Goal: Task Accomplishment & Management: Complete application form

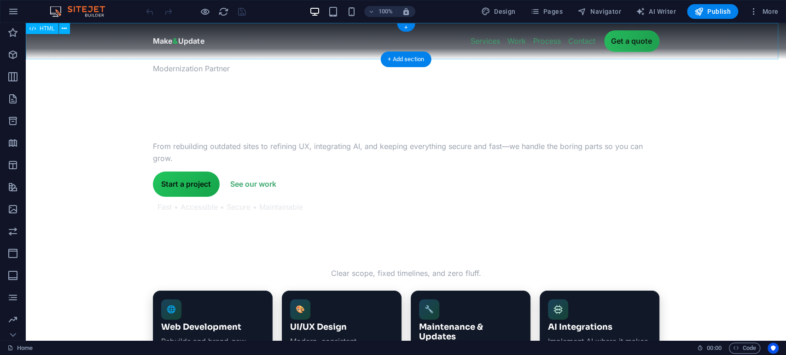
click at [447, 44] on div "Make & Update — Modernize your company without the growing pains Make & Update …" at bounding box center [406, 41] width 760 height 36
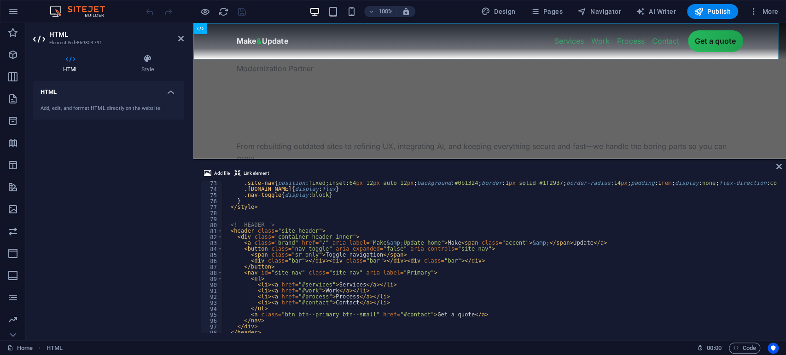
scroll to position [434, 0]
click at [300, 283] on div ".site-nav { position : fixed ; inset : 64 px 12 px auto 12 px ; background : #0…" at bounding box center [525, 259] width 606 height 163
click at [339, 291] on div ".site-nav { position : fixed ; inset : 64 px 12 px auto 12 px ; background : #0…" at bounding box center [525, 259] width 606 height 163
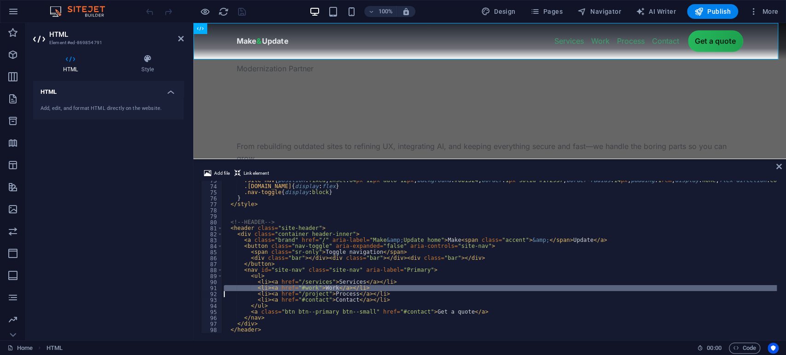
click at [339, 291] on div ".site-nav { position : fixed ; inset : 64 px 12 px auto 12 px ; background : #0…" at bounding box center [525, 259] width 606 height 163
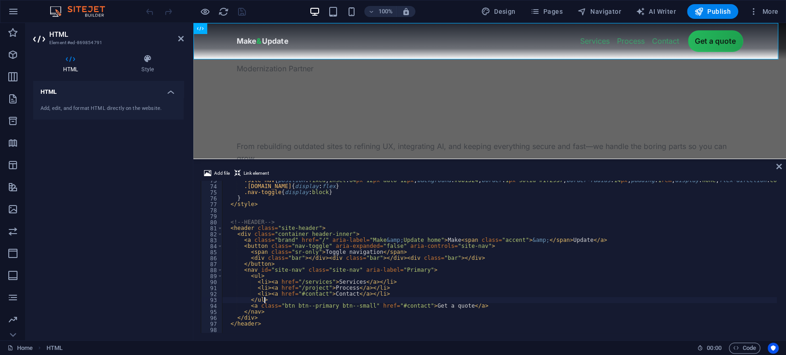
click at [491, 301] on div ".site-nav { position : fixed ; inset : 64 px 12 px auto 12 px ; background : #0…" at bounding box center [525, 259] width 606 height 163
type textarea "</ul>"
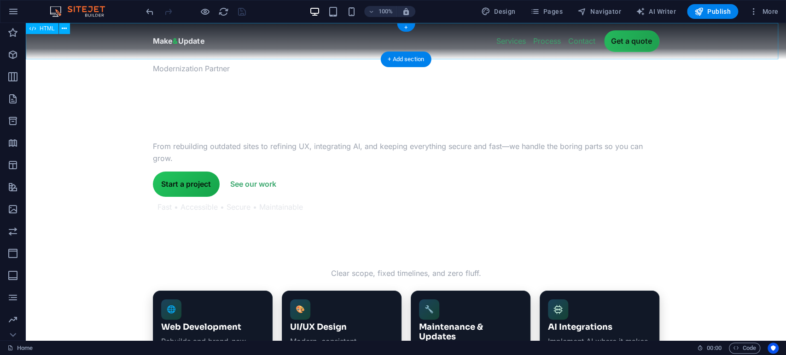
click at [662, 39] on div "Make & Update — Modernize your company without the growing pains Make & Update …" at bounding box center [406, 41] width 760 height 36
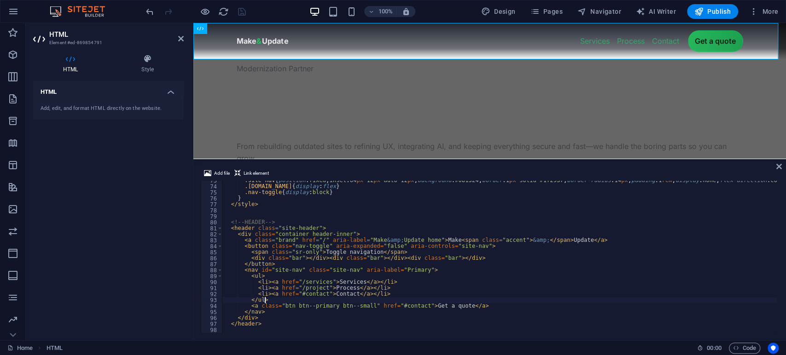
scroll to position [436, 0]
click at [413, 306] on div ".site-nav { position : fixed ; inset : 64 px 12 px auto 12 px ; background : #0…" at bounding box center [525, 257] width 606 height 163
click at [434, 279] on div ".site-nav { position : fixed ; inset : 64 px 12 px auto 12 px ; background : #0…" at bounding box center [525, 257] width 606 height 163
type textarea "<li><a href="/services">Services</a></li>"
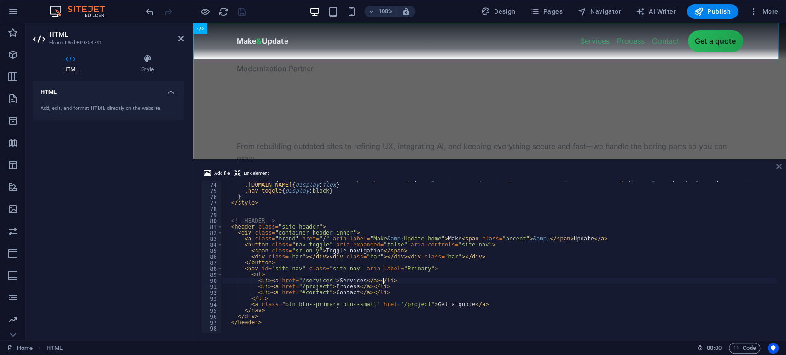
click at [778, 170] on icon at bounding box center [779, 166] width 6 height 7
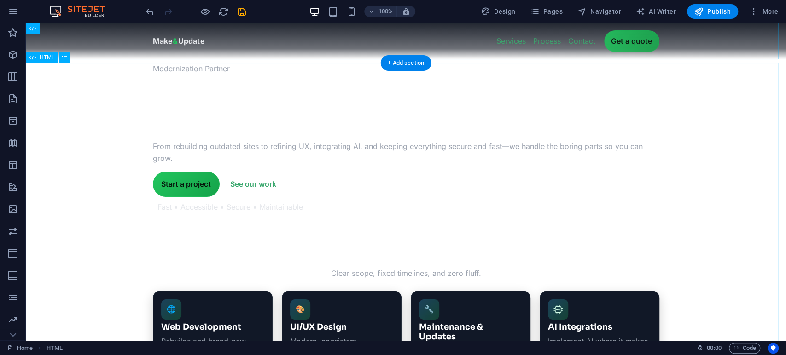
click at [216, 189] on div "Modernization Partner We update companies to newer modern standards . From rebu…" at bounding box center [406, 246] width 760 height 366
click at [216, 189] on div "HTML HTML + Add section + Add section" at bounding box center [406, 182] width 760 height 318
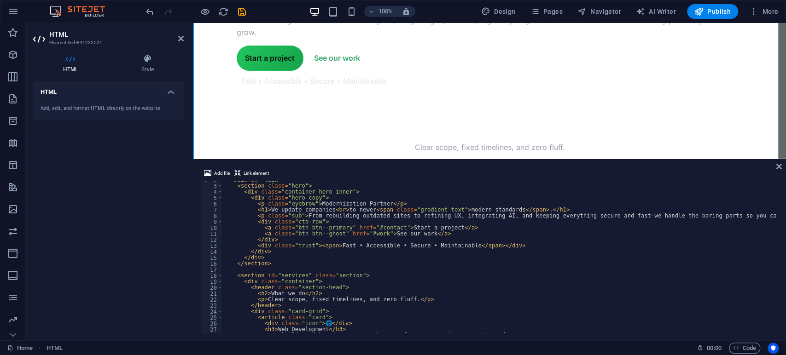
scroll to position [10, 0]
click at [390, 228] on div "< main id = "main" > < section class = "hero" > < div class = "container hero-i…" at bounding box center [499, 259] width 555 height 164
click at [556, 14] on span "Pages" at bounding box center [546, 11] width 32 height 9
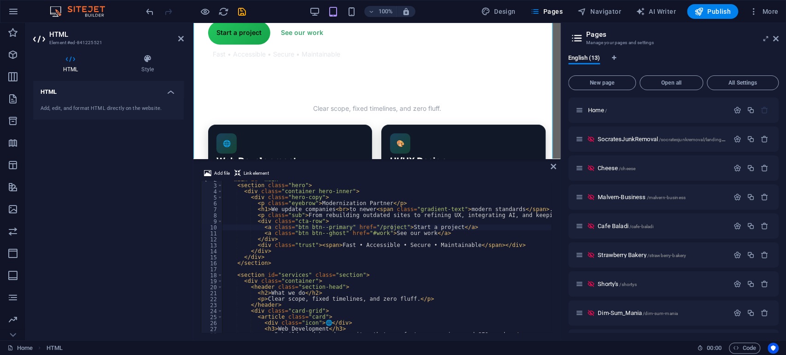
scroll to position [140, 0]
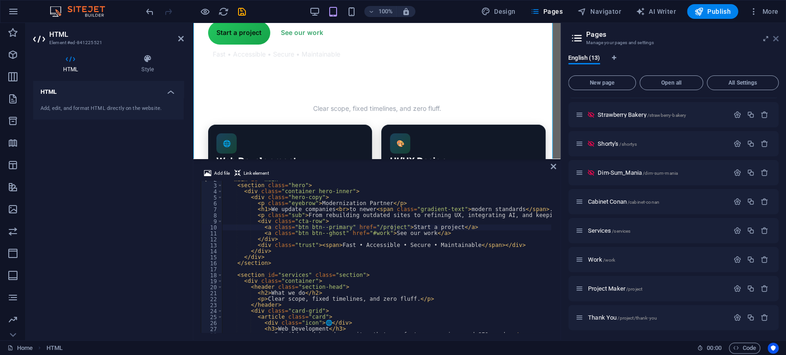
click at [777, 37] on icon at bounding box center [776, 38] width 6 height 7
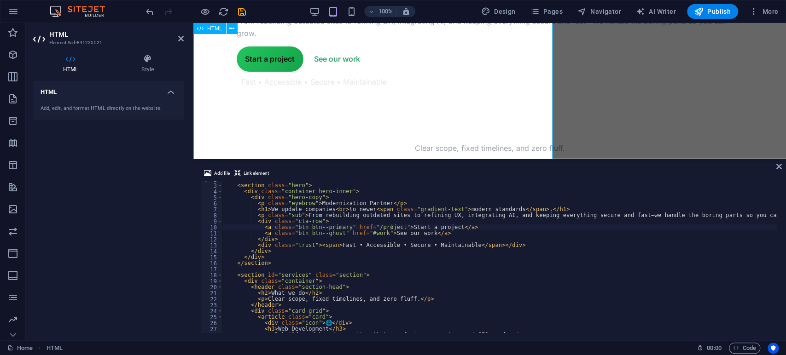
scroll to position [126, 0]
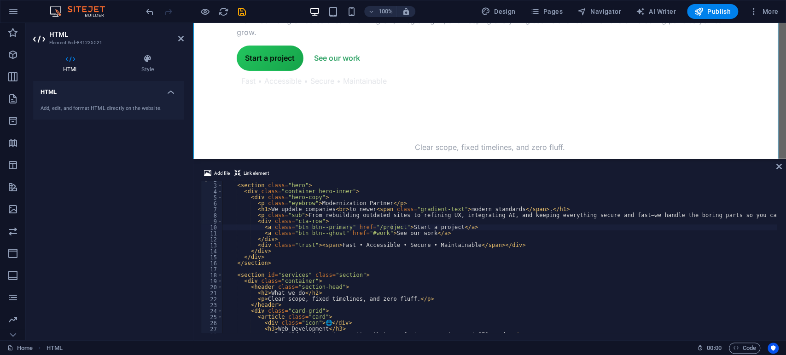
type textarea "<a class="btn btn--ghost" href="#work">See our work</a>"
click at [377, 233] on div "< main id = "main" > < section class = "hero" > < div class = "container hero-i…" at bounding box center [499, 259] width 555 height 164
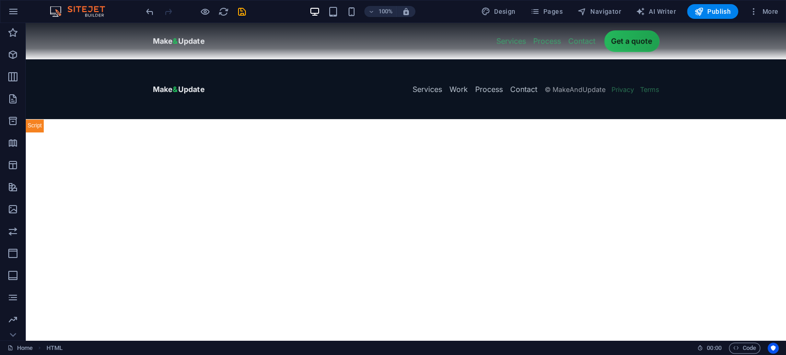
scroll to position [0, 0]
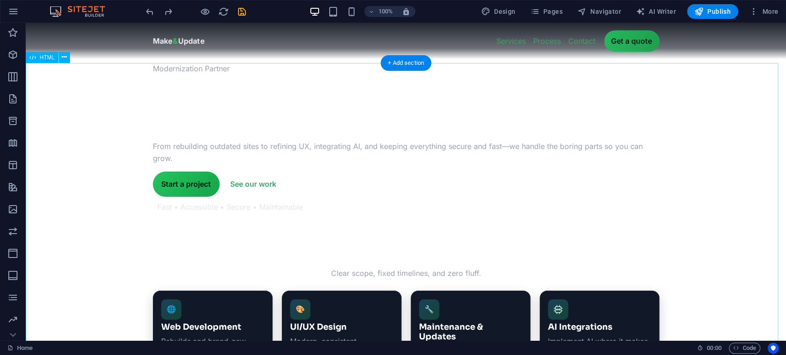
click at [384, 234] on div "Modernization Partner We update companies to newer modern standards . From rebu…" at bounding box center [406, 246] width 760 height 366
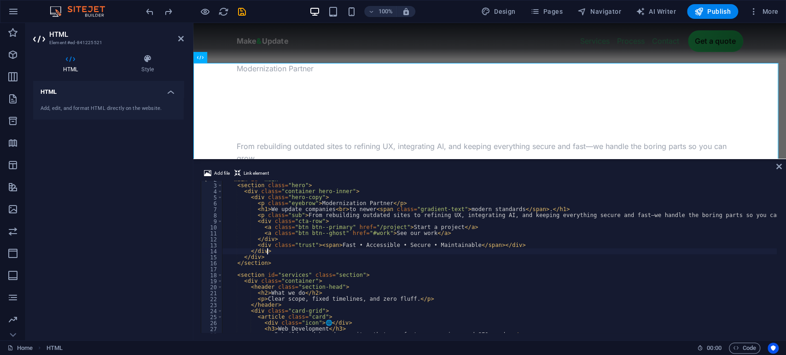
click at [393, 252] on div "< main id = "main" > < section class = "hero" > < div class = "container hero-i…" at bounding box center [499, 259] width 555 height 164
click at [368, 233] on div "< main id = "main" > < section class = "hero" > < div class = "container hero-i…" at bounding box center [499, 259] width 555 height 164
type textarea "<a class="btn btn--ghost" href="/work">See our work</a>"
click at [635, 34] on div "Make & Update — Modernize your company without the growing pains Make & Update …" at bounding box center [489, 41] width 593 height 36
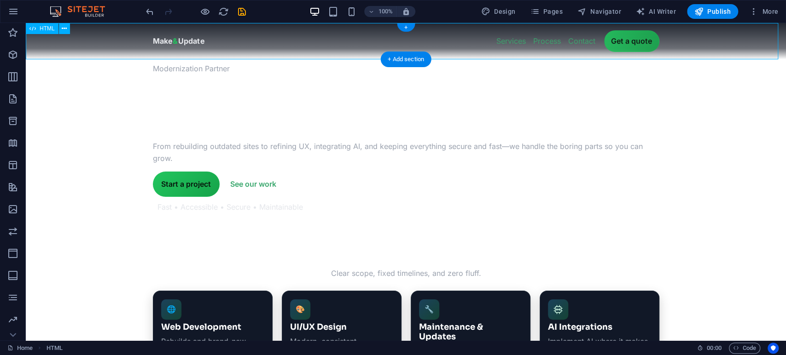
click at [496, 47] on div "Make & Update — Modernize your company without the growing pains Make & Update …" at bounding box center [406, 41] width 760 height 36
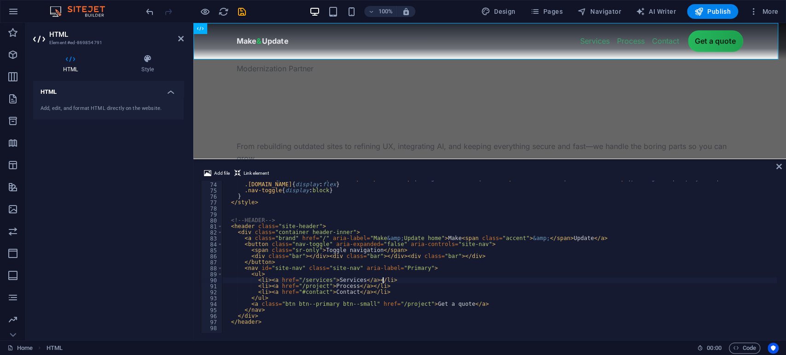
scroll to position [436, 0]
click at [359, 277] on div ".site-nav { position : fixed ; inset : 64 px 12 px auto 12 px ; background : #0…" at bounding box center [525, 257] width 606 height 163
click at [338, 279] on div ".site-nav { position : fixed ; inset : 64 px 12 px auto 12 px ; background : #0…" at bounding box center [525, 257] width 606 height 163
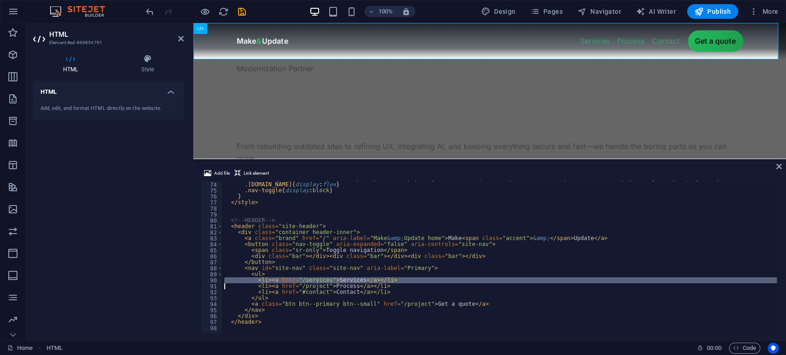
click at [389, 282] on div ".site-nav { position : fixed ; inset : 64 px 12 px auto 12 px ; background : #0…" at bounding box center [499, 257] width 554 height 152
type textarea "<li><a href="/services">Services</a></li>"
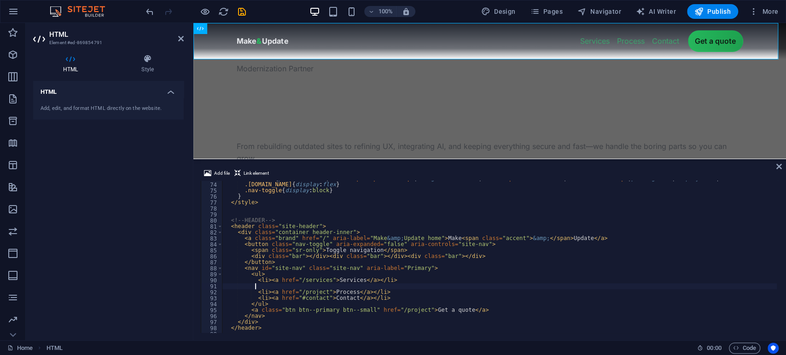
scroll to position [0, 1]
paste textarea
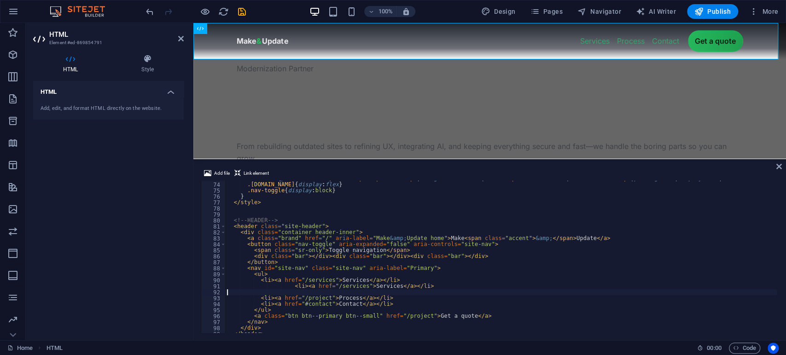
scroll to position [0, 0]
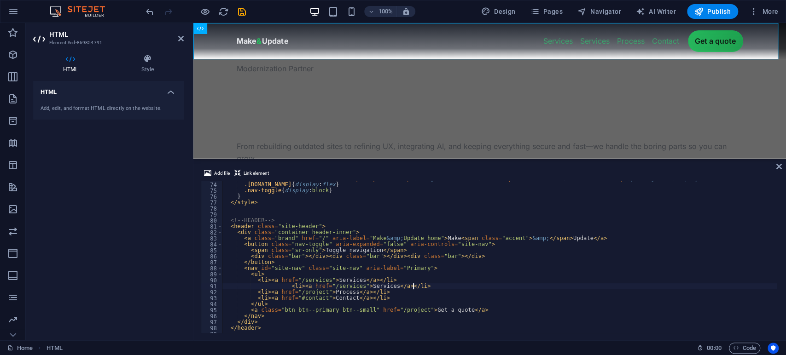
click at [285, 286] on div ".site-nav { position : fixed ; inset : 64 px 12 px auto 12 px ; background : #0…" at bounding box center [525, 257] width 606 height 163
click at [337, 285] on div ".site-nav { position : fixed ; inset : 64 px 12 px auto 12 px ; background : #0…" at bounding box center [525, 257] width 606 height 163
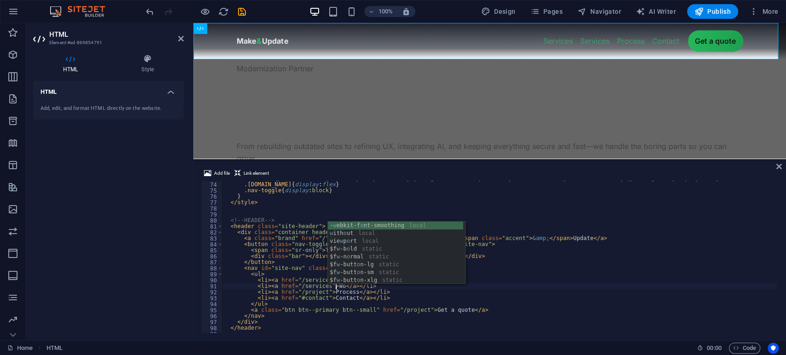
scroll to position [0, 10]
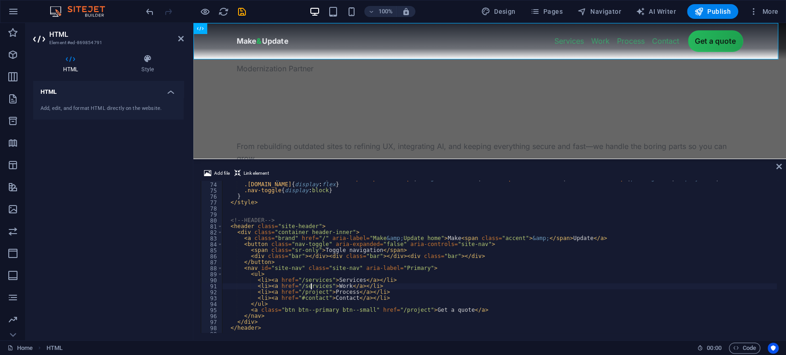
click at [310, 288] on div ".site-nav { position : fixed ; inset : 64 px 12 px auto 12 px ; background : #0…" at bounding box center [525, 257] width 606 height 163
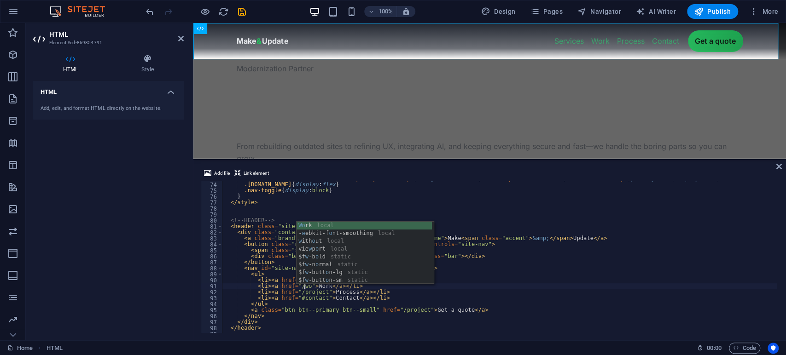
scroll to position [0, 7]
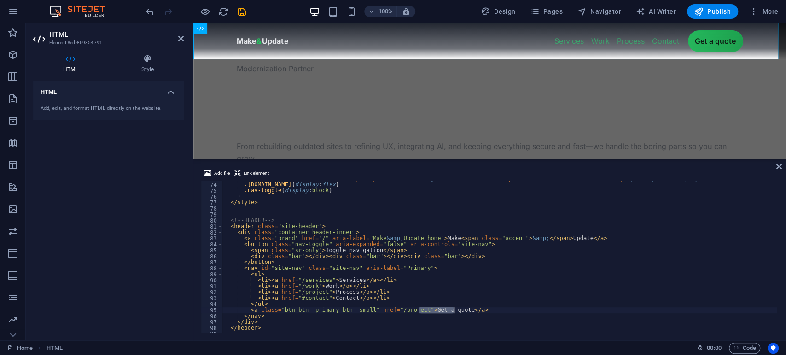
drag, startPoint x: 420, startPoint y: 309, endPoint x: 454, endPoint y: 312, distance: 34.6
click at [454, 312] on div ".site-nav { position : fixed ; inset : 64 px 12 px auto 12 px ; background : #0…" at bounding box center [525, 257] width 606 height 163
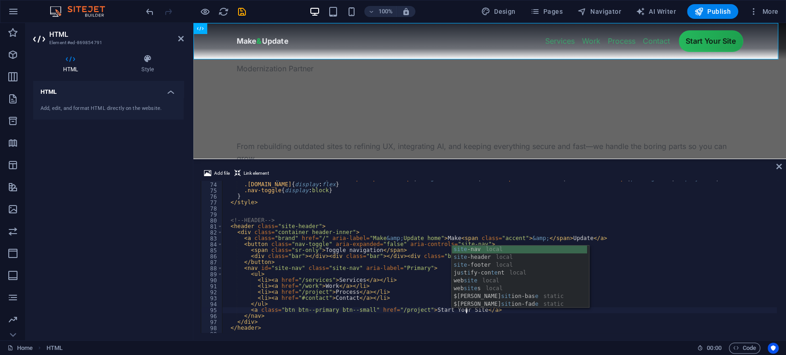
type textarea "<a class="btn btn--primary btn--small" href="/project">Start Your Site</a>"
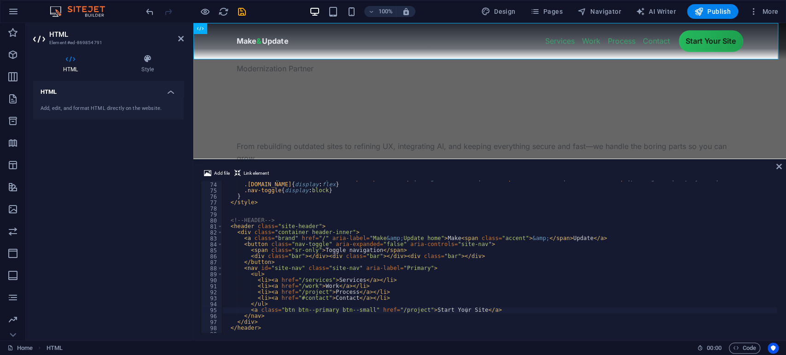
click at [782, 166] on div "Add file Link element <a class="btn btn--primary btn--small" href="/project">St…" at bounding box center [489, 251] width 593 height 180
click at [780, 171] on div "Add file Link element <a class="btn btn--primary btn--small" href="/project">St…" at bounding box center [489, 251] width 593 height 180
click at [781, 169] on icon at bounding box center [779, 166] width 6 height 7
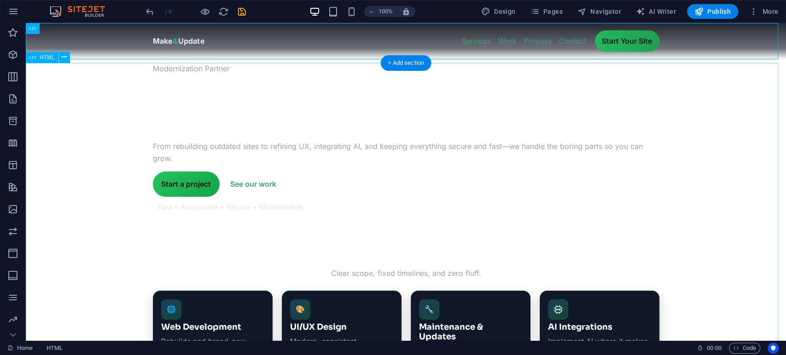
scroll to position [160, 0]
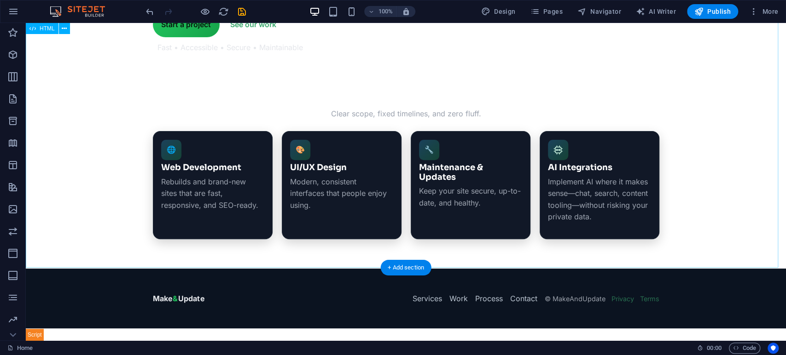
click at [539, 97] on div "Modernization Partner We update companies to newer modern standards . From rebu…" at bounding box center [406, 86] width 760 height 366
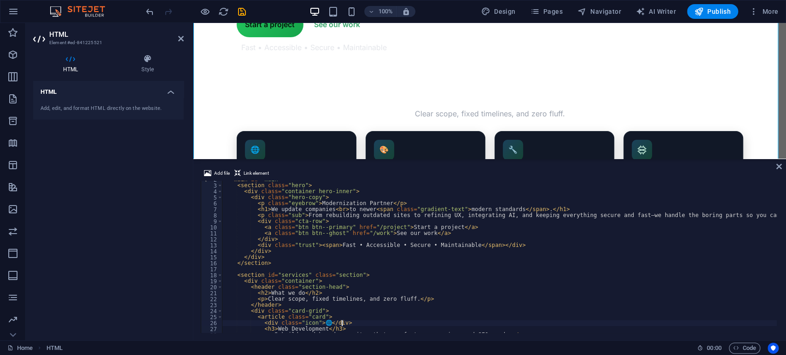
click at [420, 325] on div "< main id = "main" > < section class = "hero" > < div class = "container hero-i…" at bounding box center [499, 259] width 555 height 164
type textarea "<div class="icon">🌐</div>"
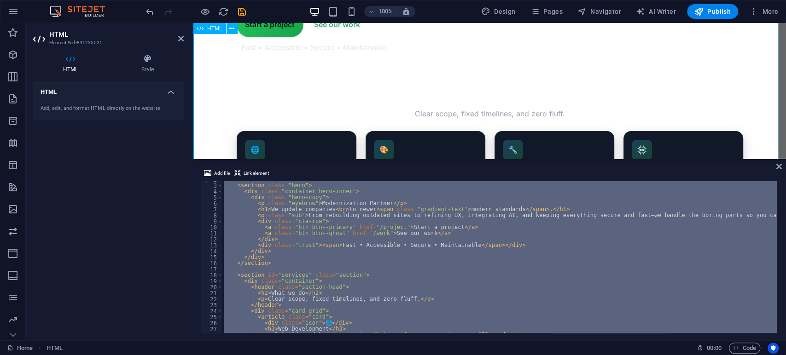
click at [379, 90] on div "Modernization Partner We update companies to newer modern standards . From rebu…" at bounding box center [489, 86] width 593 height 366
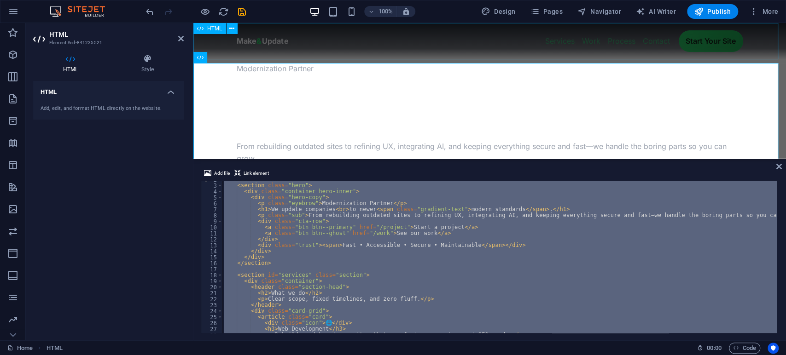
click at [408, 45] on div "Make & Update — Modernize your company without the growing pains Make & Update …" at bounding box center [489, 41] width 593 height 36
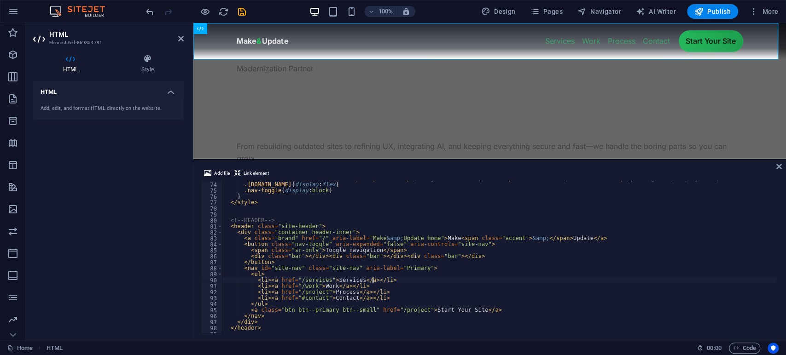
click at [372, 278] on div ".site-nav { position : fixed ; inset : 64 px 12 px auto 12 px ; background : #0…" at bounding box center [525, 257] width 606 height 163
type textarea "</header>"
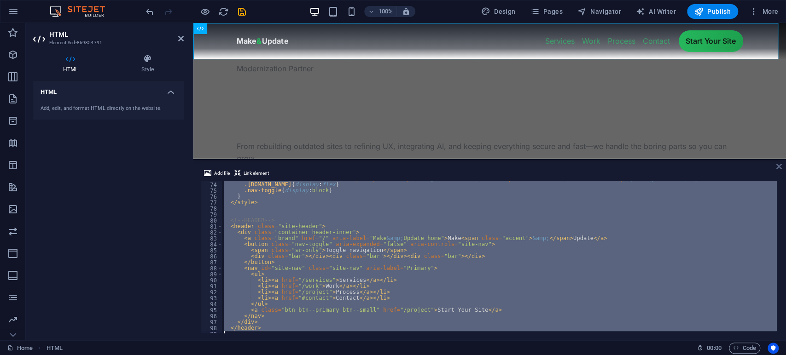
click at [779, 169] on icon at bounding box center [779, 166] width 6 height 7
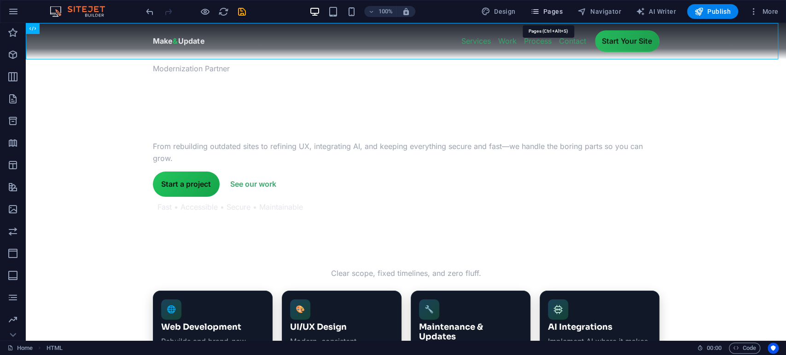
click at [562, 13] on span "Pages" at bounding box center [546, 11] width 32 height 9
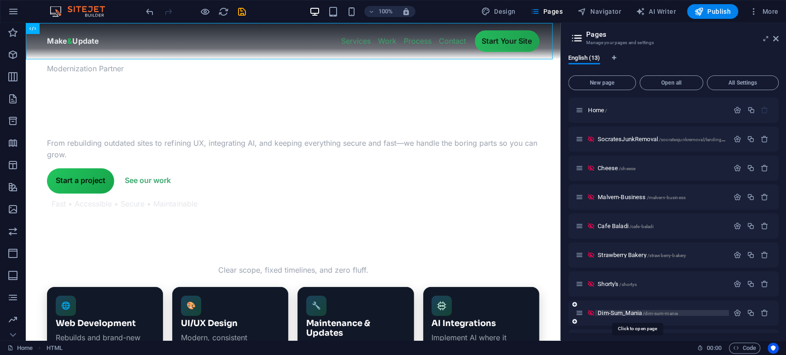
scroll to position [140, 0]
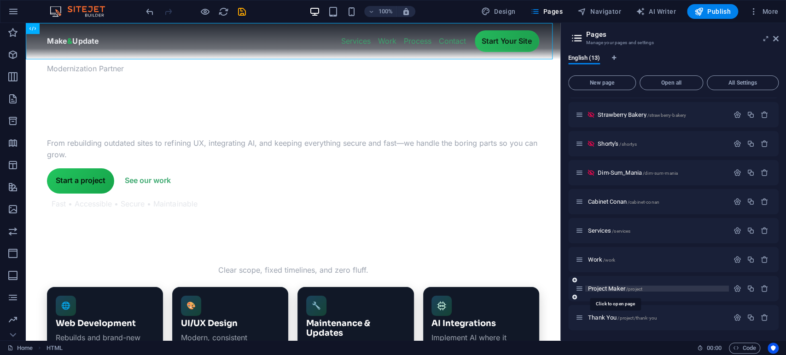
click at [606, 288] on span "Project Maker /project" at bounding box center [615, 288] width 54 height 7
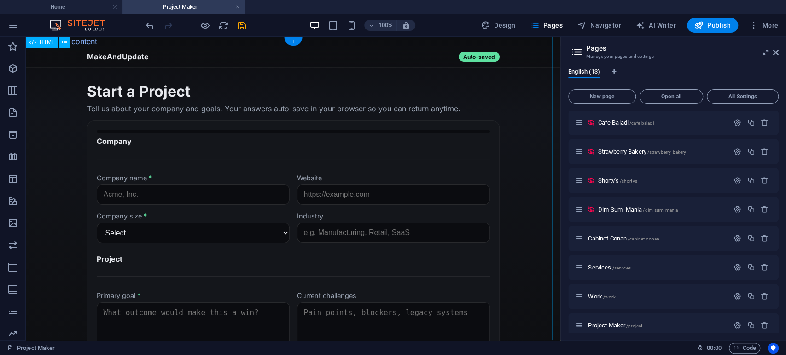
scroll to position [0, 0]
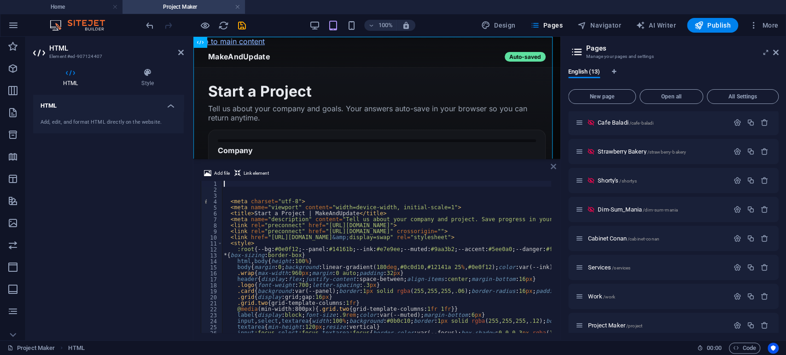
click at [552, 165] on icon at bounding box center [554, 166] width 6 height 7
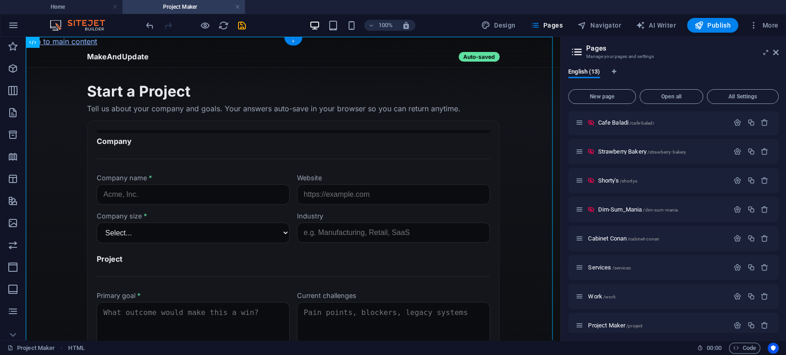
drag, startPoint x: 299, startPoint y: 40, endPoint x: 110, endPoint y: 64, distance: 191.2
click at [299, 40] on div "+" at bounding box center [293, 41] width 18 height 8
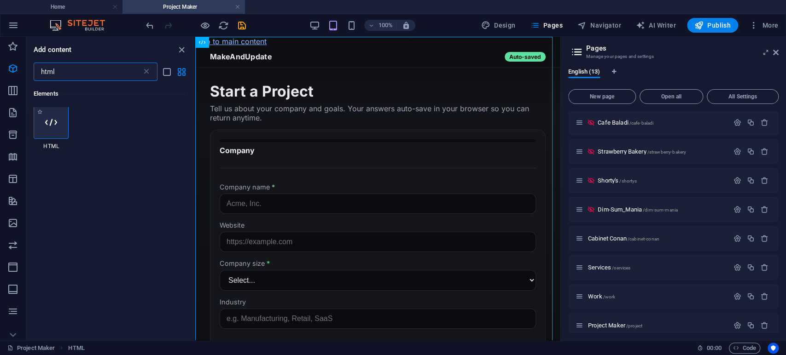
scroll to position [0, 0]
type input "html"
click at [53, 131] on div at bounding box center [51, 123] width 35 height 33
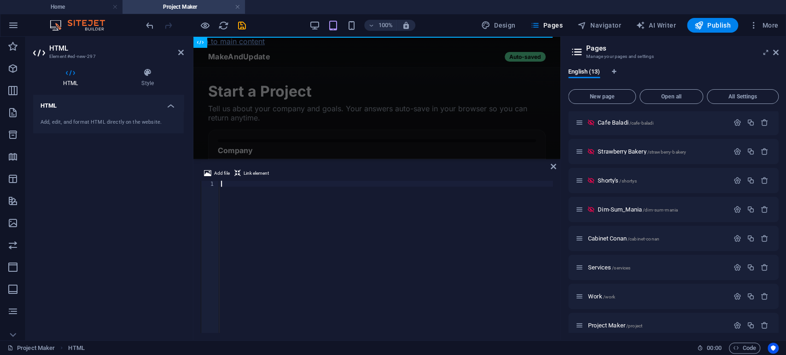
scroll to position [440, 0]
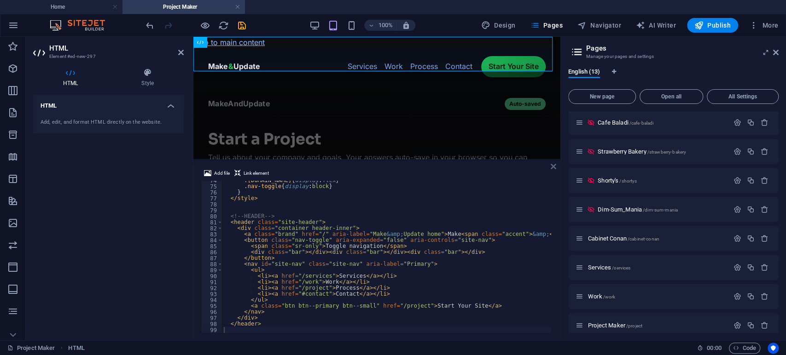
click at [552, 166] on icon at bounding box center [554, 166] width 6 height 7
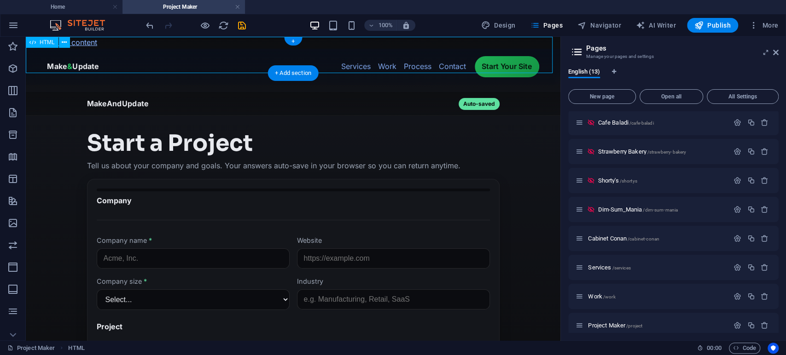
click at [280, 49] on div "Make & Update — Modernize your company without the growing pains Make & Update …" at bounding box center [293, 67] width 535 height 36
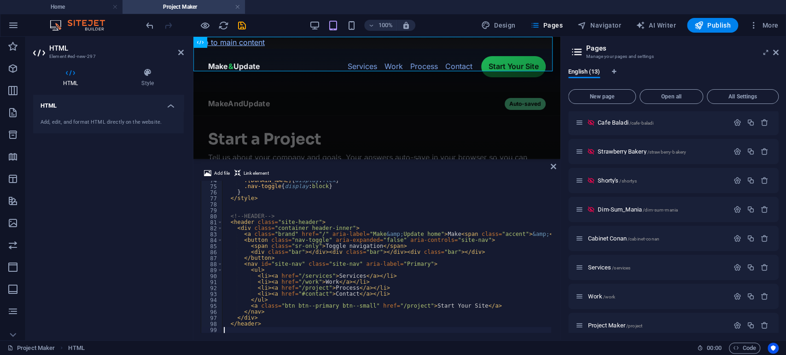
click at [463, 307] on div ".site-nav.open { display : flex } .nav-toggle { display : block } } </ style > …" at bounding box center [525, 259] width 606 height 163
type textarea "<a class="btn btn--primary btn--small" href="/project">Start Your Site</a>"
click at [478, 307] on div ".site-nav.open { display : flex } .nav-toggle { display : block } } </ style > …" at bounding box center [525, 259] width 606 height 163
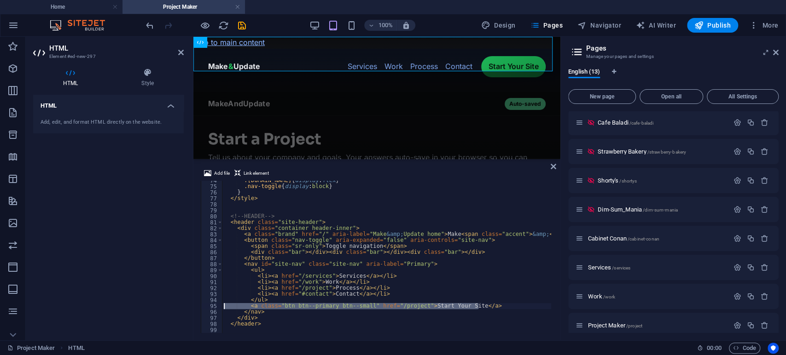
drag, startPoint x: 500, startPoint y: 306, endPoint x: 181, endPoint y: 304, distance: 319.6
click at [181, 304] on div "HTML Element #ed-new-297 HTML Style HTML Add, edit, and format HTML directly on…" at bounding box center [293, 189] width 535 height 304
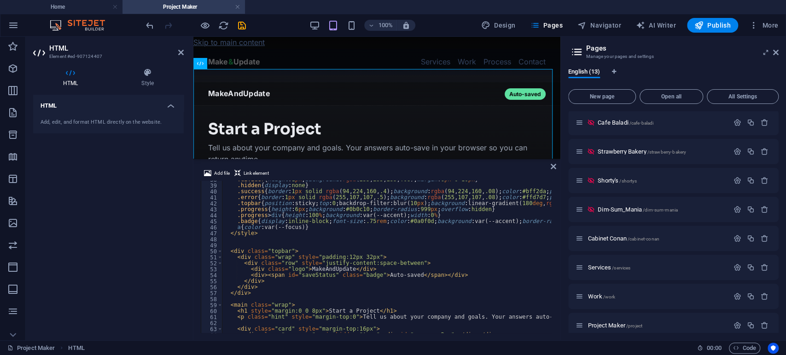
scroll to position [228, 0]
click at [274, 294] on div ".hidden { display : none } .success { border : 1 px solid rgba ( 94 , 224 , 160…" at bounding box center [518, 262] width 593 height 163
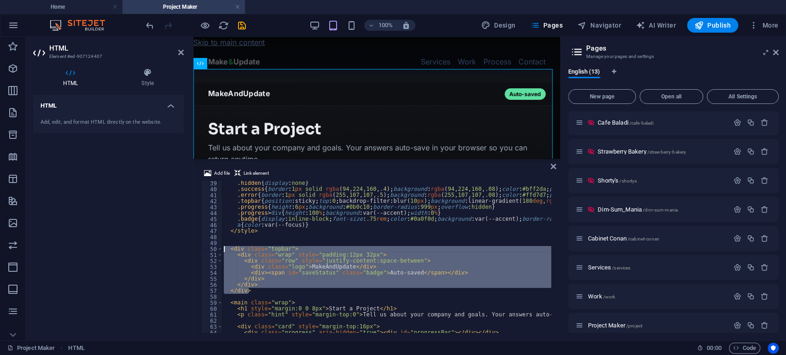
drag, startPoint x: 262, startPoint y: 290, endPoint x: 181, endPoint y: 247, distance: 91.7
click at [181, 247] on div "HTML Element #ed-907124407 HTML Style HTML Add, edit, and format HTML directly …" at bounding box center [293, 189] width 535 height 304
type textarea "<div class="topbar"> <div class="wrap" style="padding:12px 32px">"
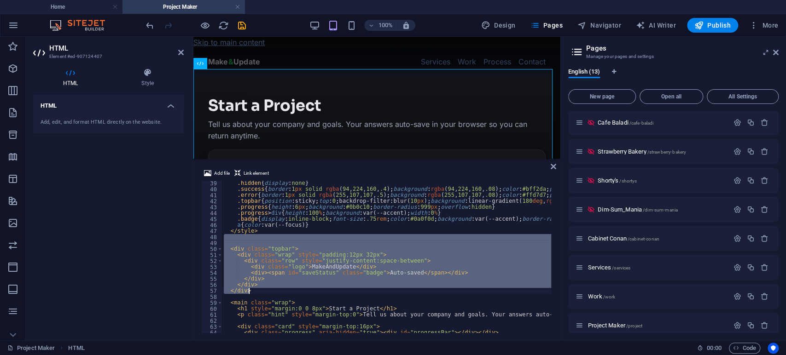
click at [353, 268] on div ".hidden { display : none } .success { border : 1 px solid rgba ( 94 , 224 , 160…" at bounding box center [386, 257] width 329 height 152
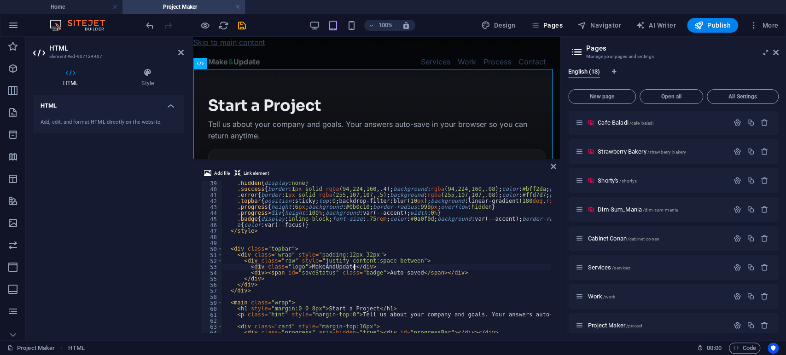
click at [338, 280] on div ".hidden { display : none } .success { border : 1 px solid rgba ( 94 , 224 , 160…" at bounding box center [518, 262] width 593 height 163
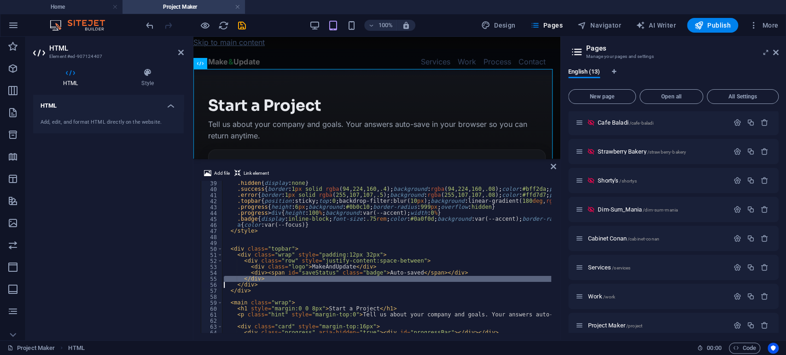
click at [344, 277] on div ".hidden { display : none } .success { border : 1 px solid rgba ( 94 , 224 , 160…" at bounding box center [386, 257] width 329 height 152
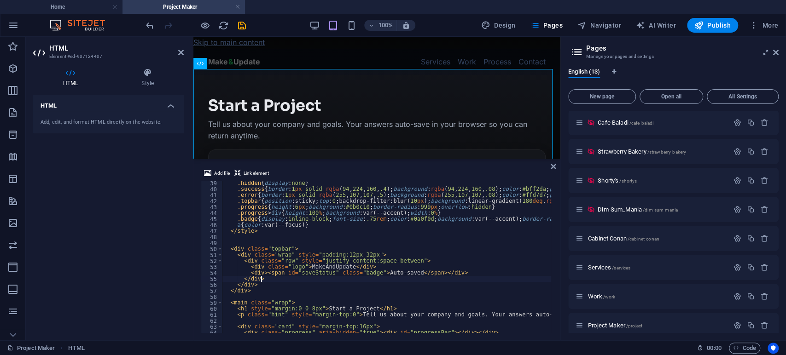
click at [353, 272] on div ".hidden { display : none } .success { border : 1 px solid rgba ( 94 , 224 , 160…" at bounding box center [518, 262] width 593 height 163
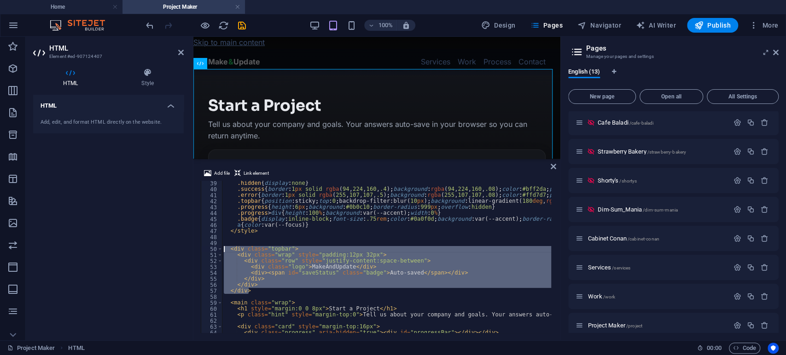
drag, startPoint x: 254, startPoint y: 291, endPoint x: 202, endPoint y: 245, distance: 69.8
click at [202, 245] on div "<div><span id="saveStatus" class="badge">Auto-saved</span></div> </div> 39 40 4…" at bounding box center [377, 257] width 352 height 152
type textarea "<div class="topbar">"
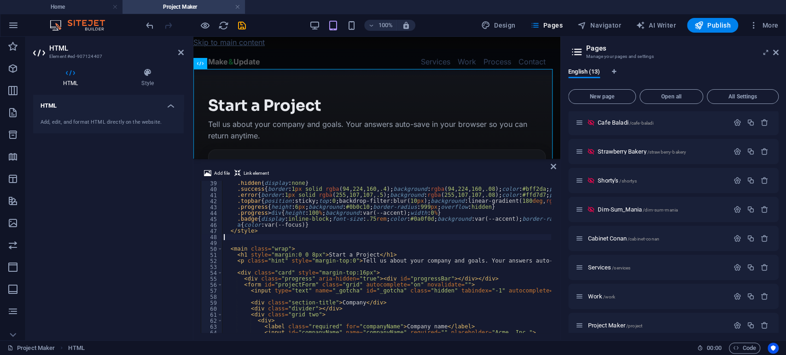
type textarea "</style>"
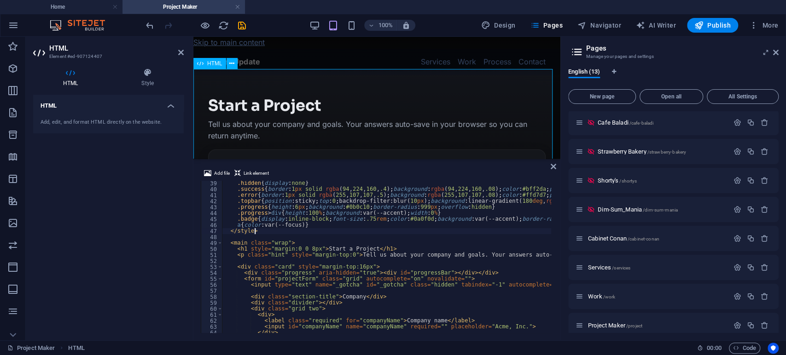
click at [353, 49] on div "Make & Update — Modernize your company without the growing pains Make & Update …" at bounding box center [376, 62] width 367 height 27
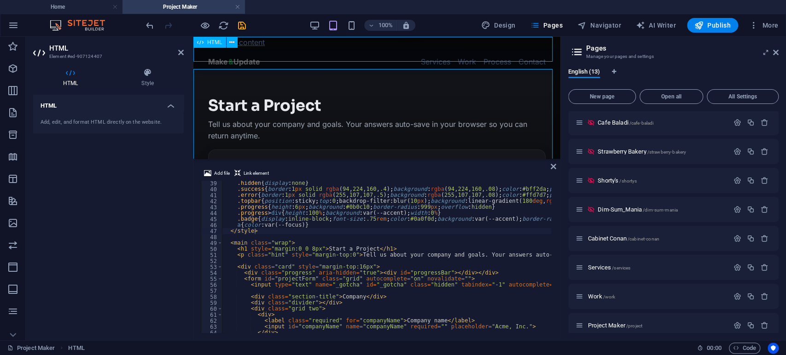
click at [520, 49] on div "Make & Update — Modernize your company without the growing pains Make & Update …" at bounding box center [376, 62] width 367 height 27
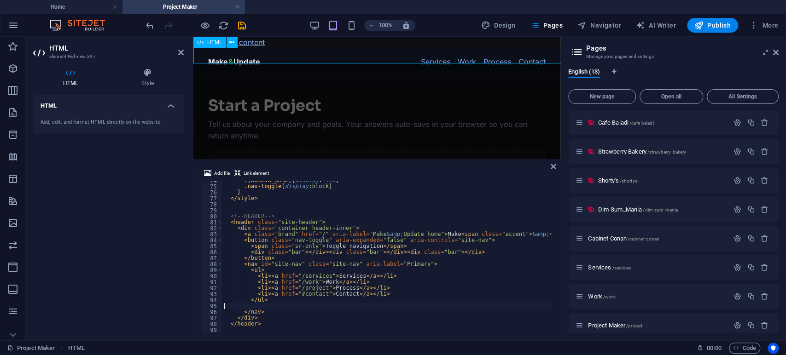
click at [353, 49] on div "Make & Update — Modernize your company without the growing pains Make & Update …" at bounding box center [376, 62] width 367 height 27
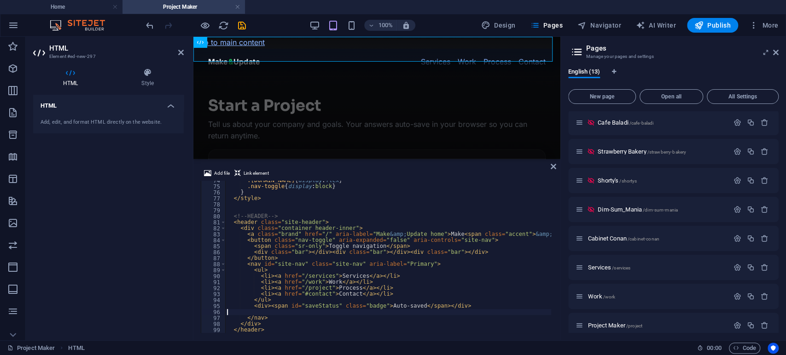
scroll to position [440, 0]
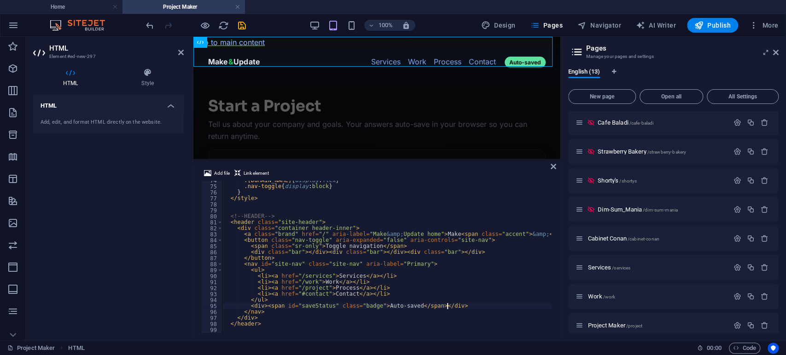
type textarea "<div><span id="saveStatus" class="badge">Auto-saved</span></div>"
click at [553, 168] on icon at bounding box center [554, 166] width 6 height 7
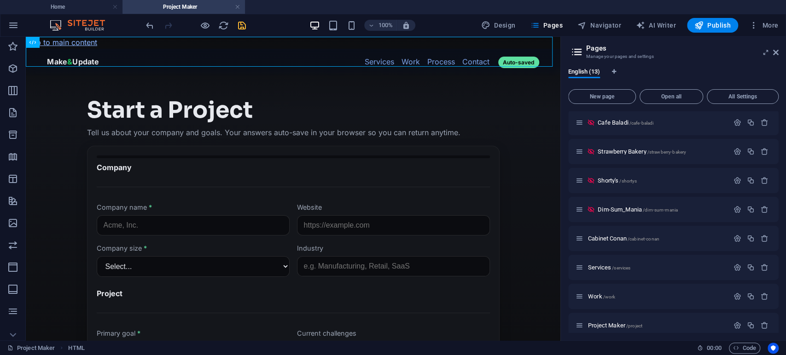
click at [241, 25] on icon "save" at bounding box center [242, 25] width 11 height 11
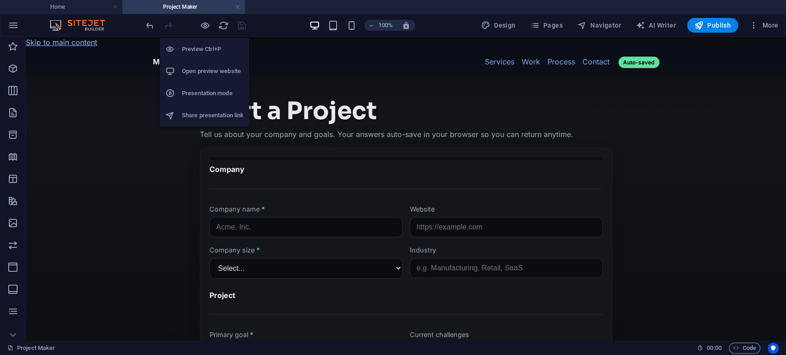
click at [209, 73] on h6 "Open preview website" at bounding box center [213, 71] width 62 height 11
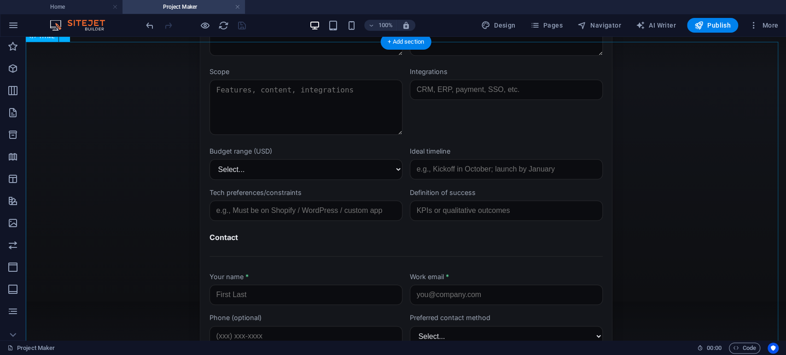
scroll to position [488, 0]
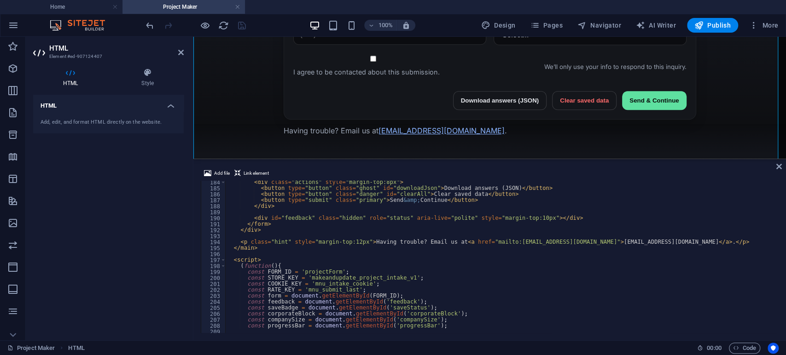
scroll to position [1097, 0]
click at [519, 243] on div "< div class = "actions" style = "margin-top:8px" > < button type = "button" cla…" at bounding box center [521, 261] width 593 height 163
drag, startPoint x: 529, startPoint y: 241, endPoint x: 580, endPoint y: 243, distance: 51.2
click at [580, 243] on div "< div class = "actions" style = "margin-top:8px" > < button type = "button" cla…" at bounding box center [521, 261] width 593 height 163
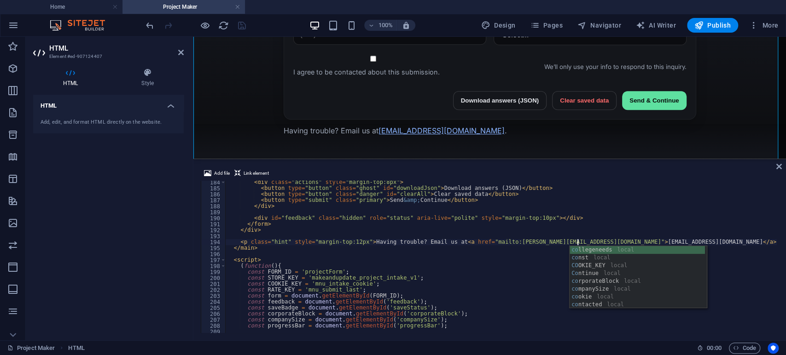
scroll to position [0, 29]
type textarea "<p class="hint" style="margin-top:12px">Having trouble? Email us at <a href="ma…"
click at [570, 213] on div "< div class = "actions" style = "margin-top:8px" > < button type = "button" cla…" at bounding box center [521, 261] width 593 height 163
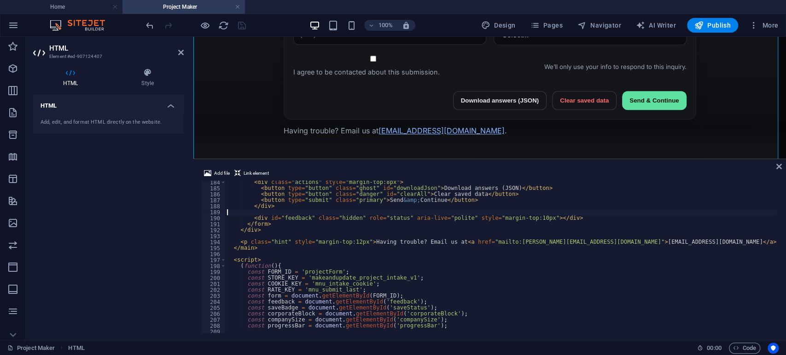
scroll to position [0, 0]
click at [502, 243] on div "< div class = "actions" style = "margin-top:8px" > < button type = "button" cla…" at bounding box center [521, 261] width 593 height 163
click at [587, 242] on div "< div class = "actions" style = "margin-top:8px" > < button type = "button" cla…" at bounding box center [521, 261] width 593 height 163
paste textarea "icholas@makeandupdate.com"
type textarea "<p class="hint" style="margin-top:12px">Having trouble? Email us at <a href="ma…"
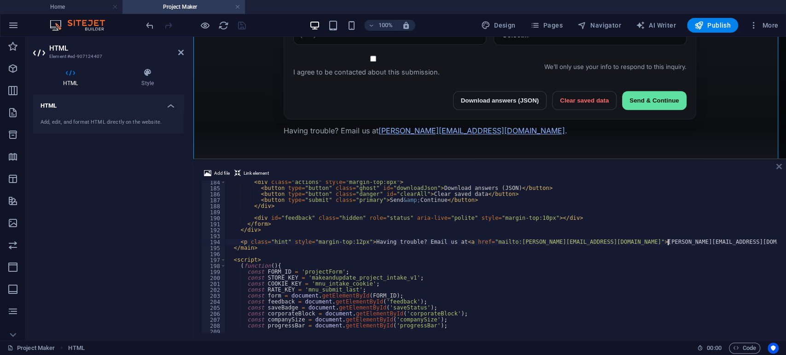
click at [780, 166] on icon at bounding box center [779, 166] width 6 height 7
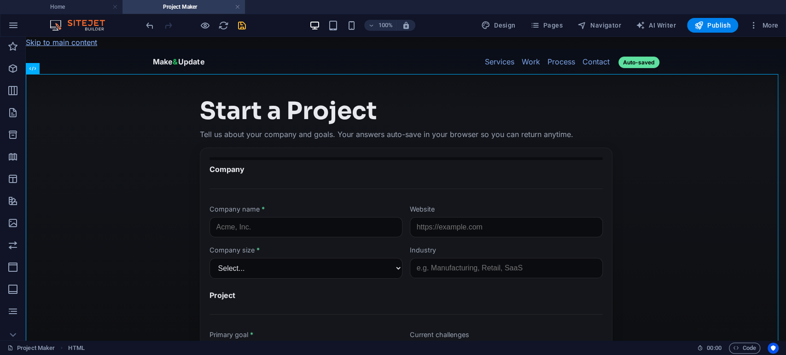
click at [239, 21] on icon "save" at bounding box center [242, 25] width 11 height 11
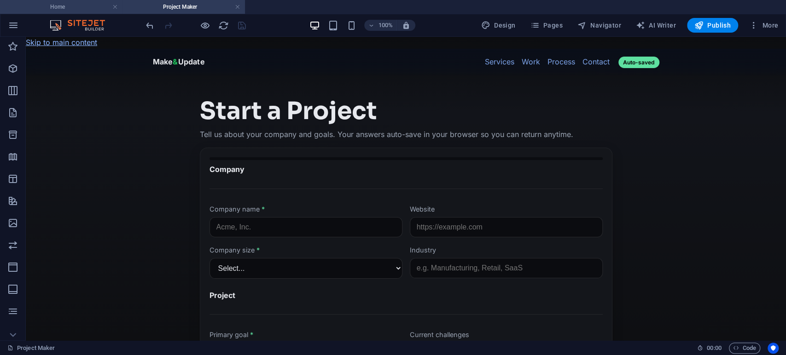
click at [70, 2] on h4 "Home" at bounding box center [61, 7] width 122 height 10
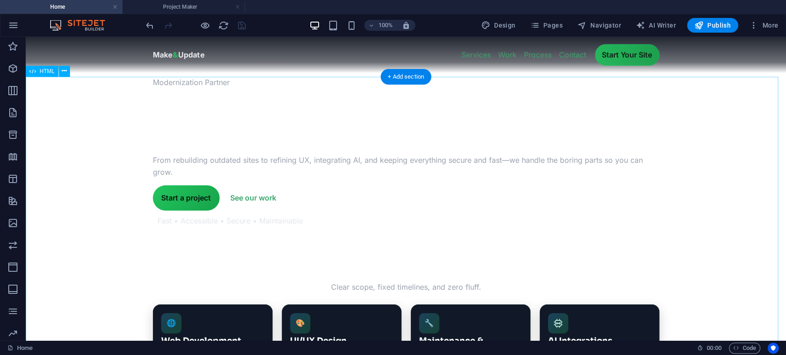
scroll to position [174, 0]
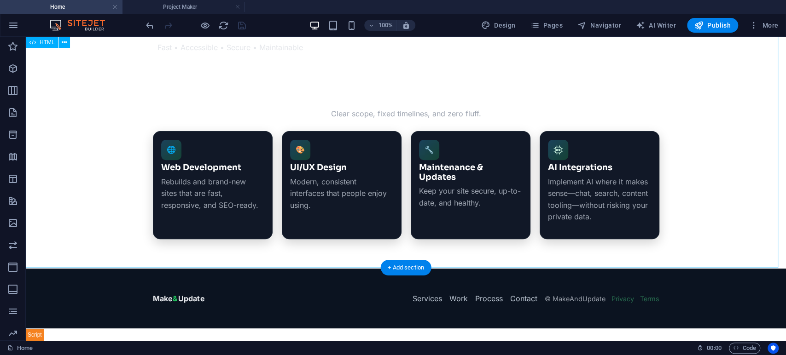
click at [335, 97] on div "Modernization Partner We update companies to newer modern standards . From rebu…" at bounding box center [406, 86] width 760 height 366
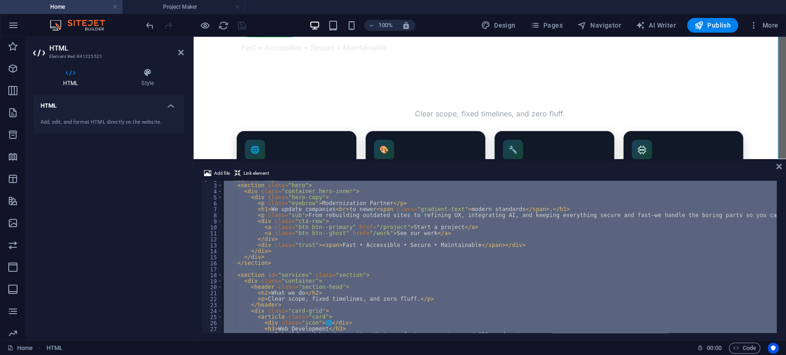
scroll to position [2463, 0]
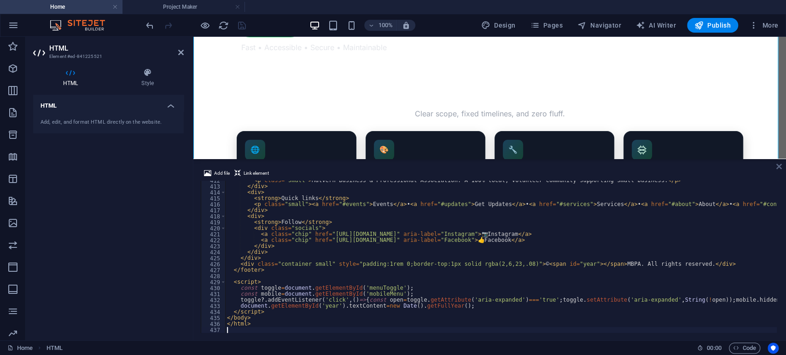
click at [779, 169] on icon at bounding box center [779, 166] width 6 height 7
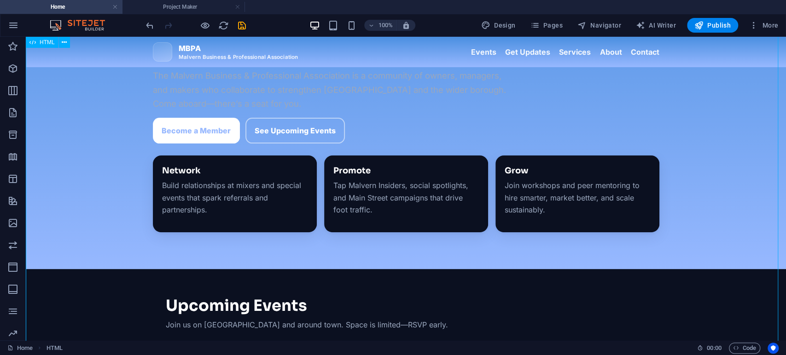
scroll to position [0, 0]
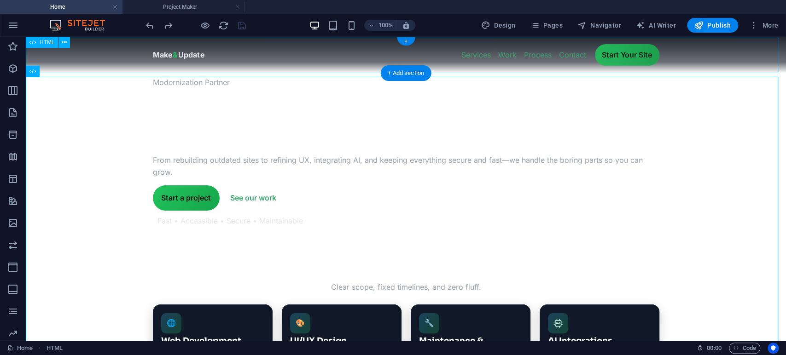
click at [226, 55] on div "Make & Update — Modernize your company without the growing pains Make & Update …" at bounding box center [406, 55] width 760 height 36
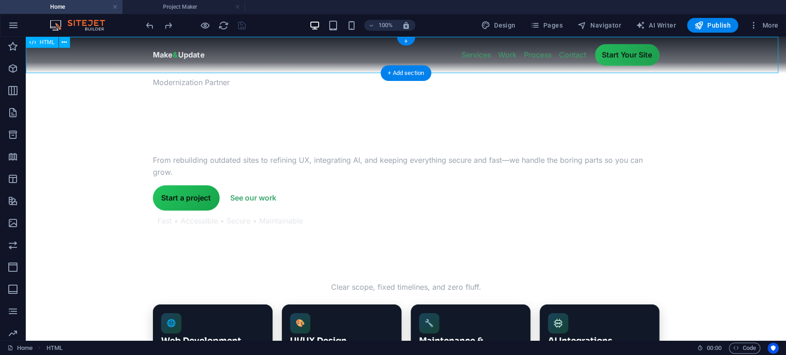
click at [226, 55] on div "Make & Update — Modernize your company without the growing pains Make & Update …" at bounding box center [406, 55] width 760 height 36
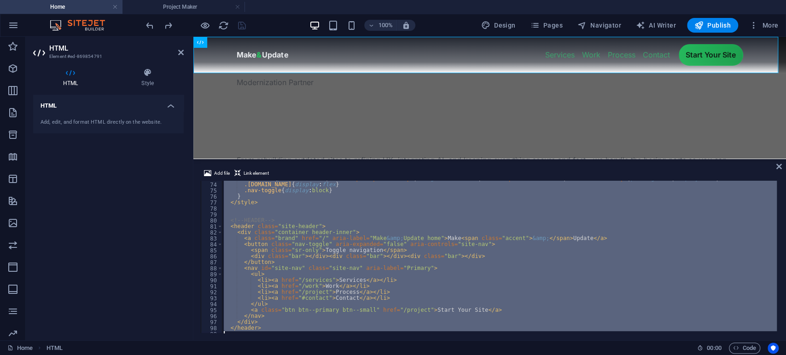
click at [374, 285] on div ".site-nav { position : fixed ; inset : 64 px 12 px auto 12 px ; background : #0…" at bounding box center [499, 257] width 555 height 152
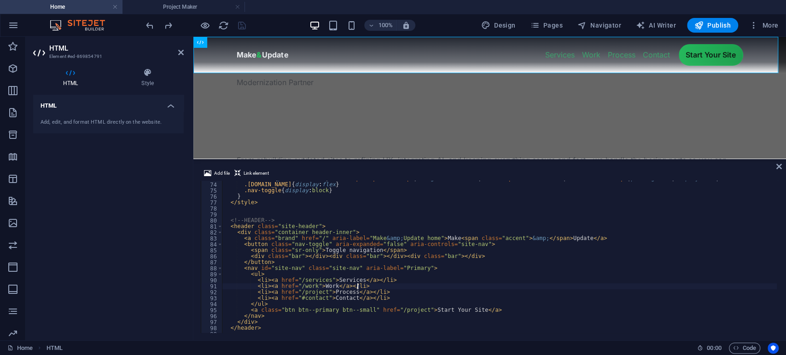
type textarea "</header>"
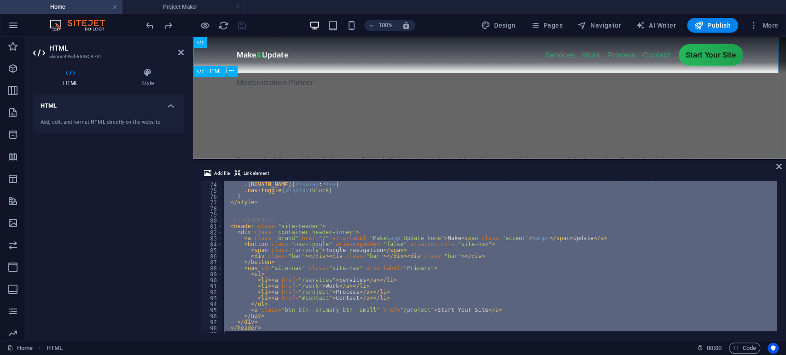
click at [370, 137] on div "Modernization Partner We update companies to newer modern standards . From rebu…" at bounding box center [489, 260] width 593 height 366
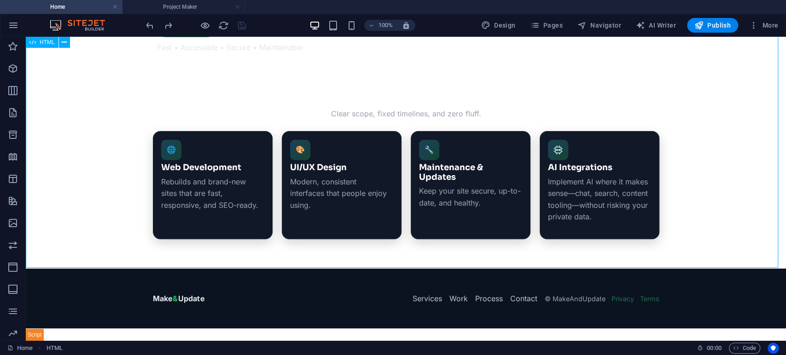
scroll to position [173, 0]
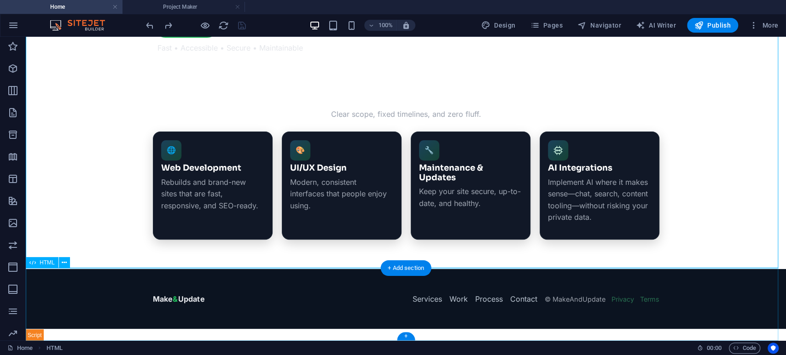
click at [686, 316] on div "Make & Update Services Work Process Contact © MakeAndUpdate Privacy Terms" at bounding box center [406, 305] width 760 height 73
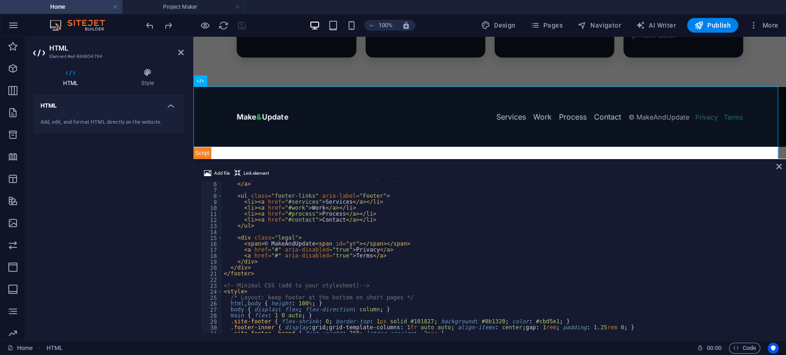
scroll to position [29, 0]
click at [273, 250] on div "< span > Make < span class = "accent" > &amp; </ span > Update </ span > </ a >…" at bounding box center [499, 257] width 555 height 164
type textarea "<a href="#" aria-disabled="true">Privacy</a>"
click at [780, 169] on icon at bounding box center [779, 166] width 6 height 7
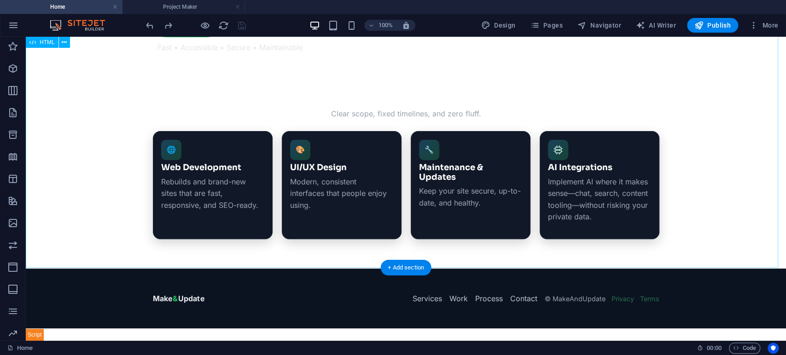
scroll to position [0, 0]
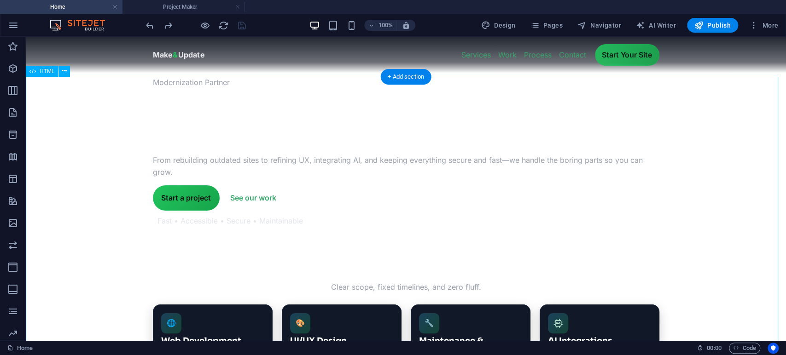
click at [347, 186] on div "Modernization Partner We update companies to newer modern standards . From rebu…" at bounding box center [406, 260] width 760 height 366
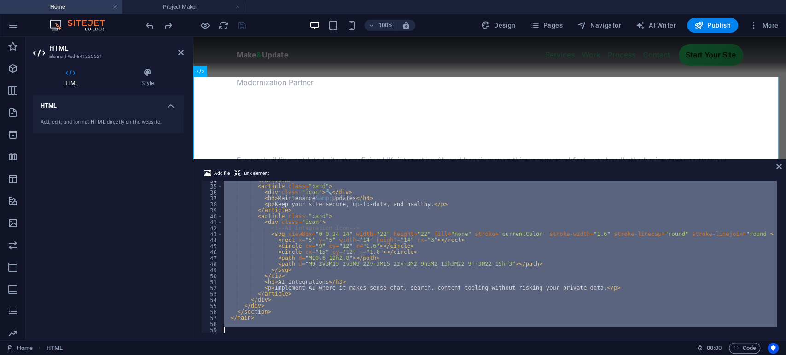
scroll to position [560, 0]
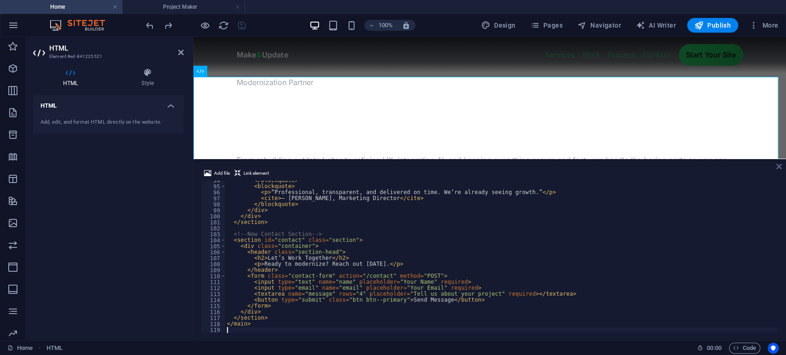
click at [777, 166] on icon at bounding box center [779, 166] width 6 height 7
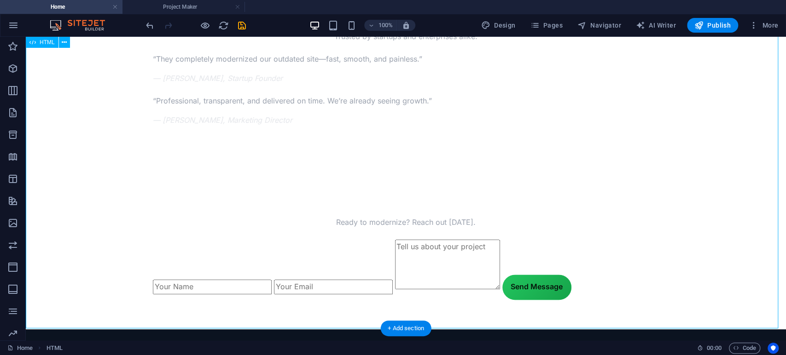
scroll to position [805, 0]
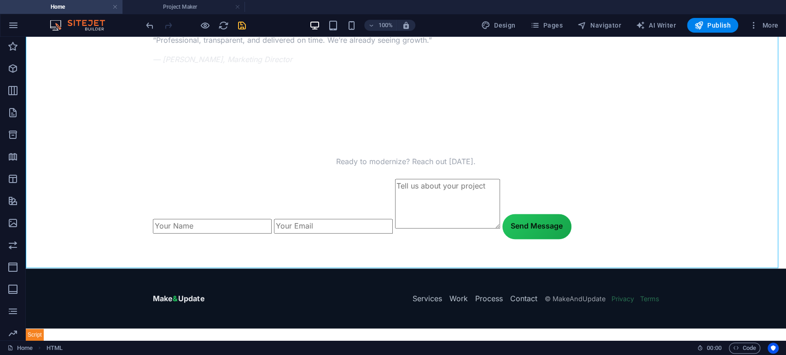
click at [242, 28] on icon "save" at bounding box center [242, 25] width 11 height 11
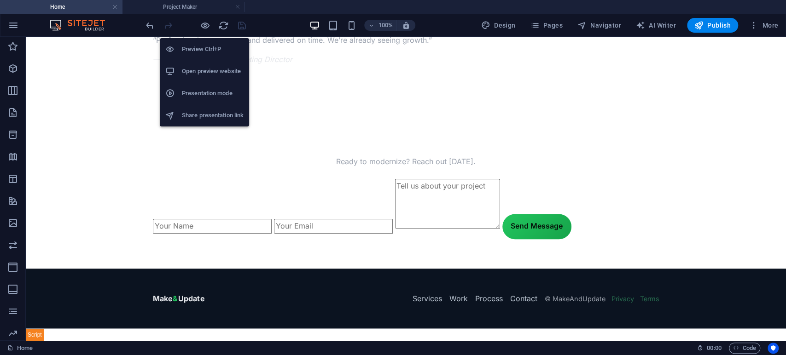
click at [217, 68] on h6 "Open preview website" at bounding box center [213, 71] width 62 height 11
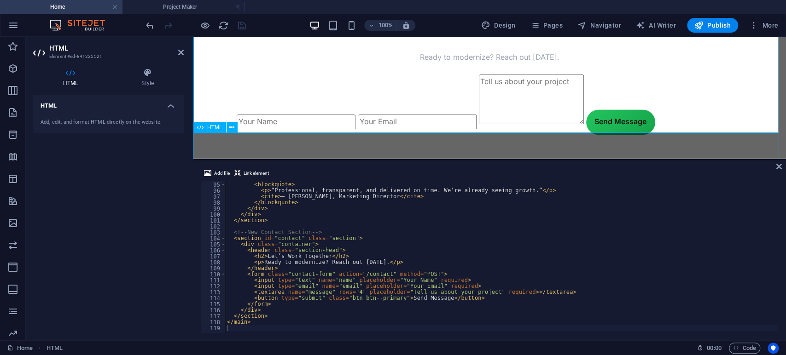
scroll to position [908, 0]
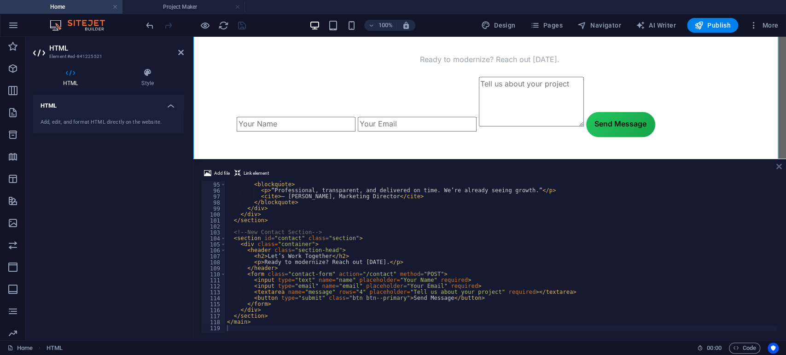
click at [779, 168] on icon at bounding box center [779, 166] width 6 height 7
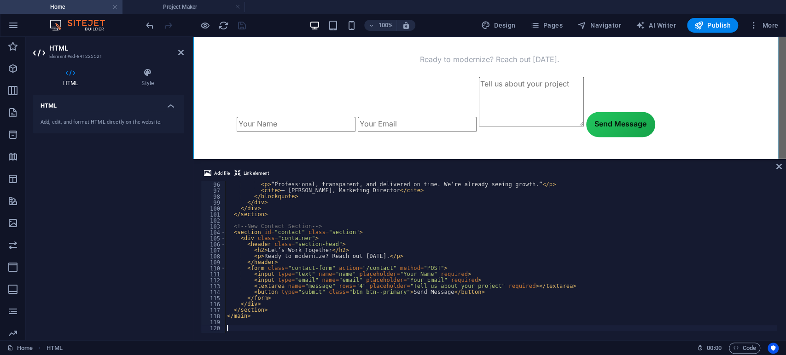
scroll to position [574, 0]
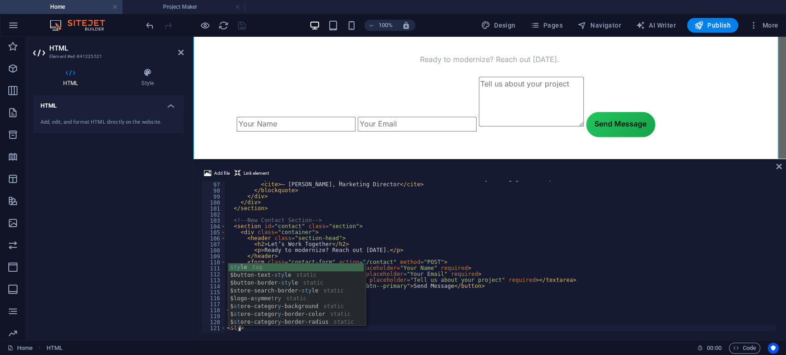
type textarea "<style>"
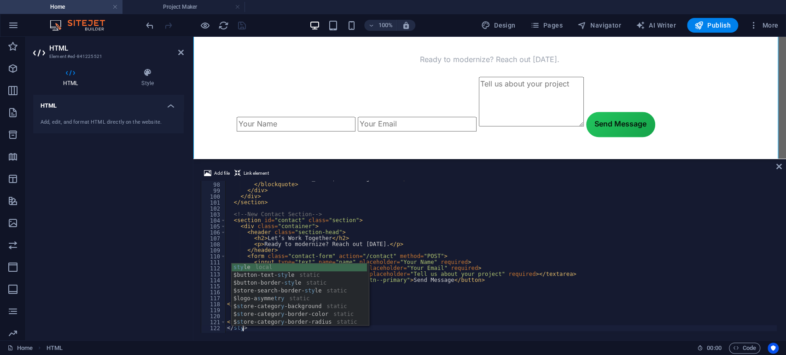
scroll to position [0, 1]
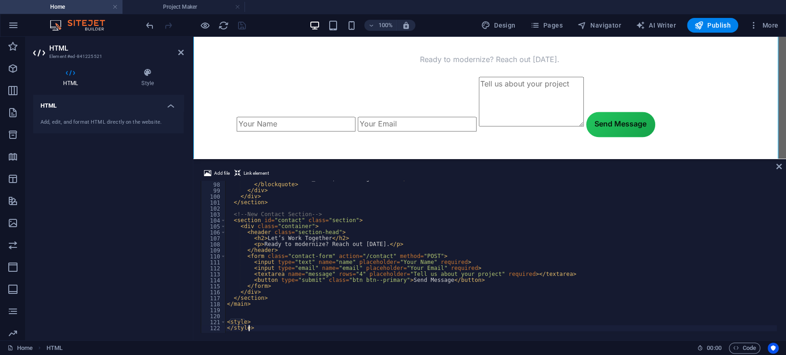
type textarea "<style>"
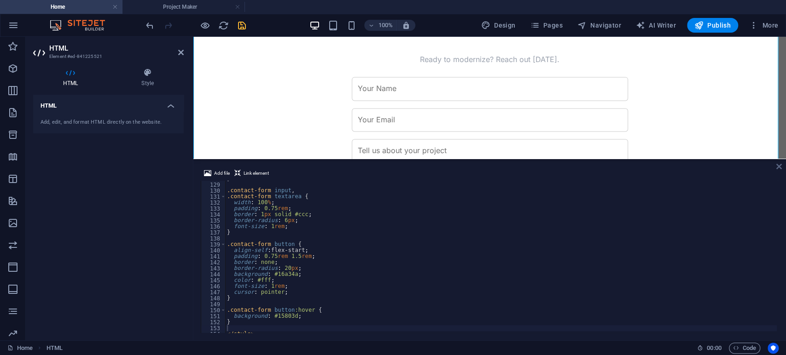
click at [776, 165] on icon at bounding box center [779, 166] width 6 height 7
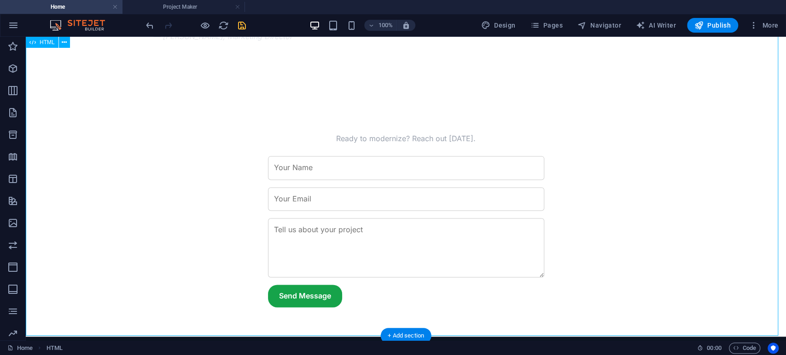
scroll to position [829, 0]
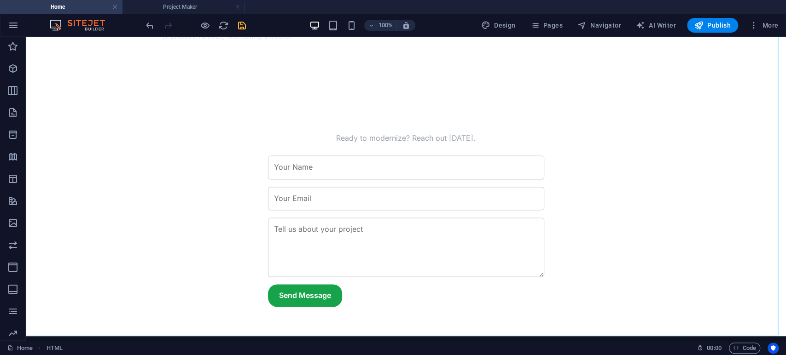
click at [245, 21] on icon "save" at bounding box center [242, 25] width 11 height 11
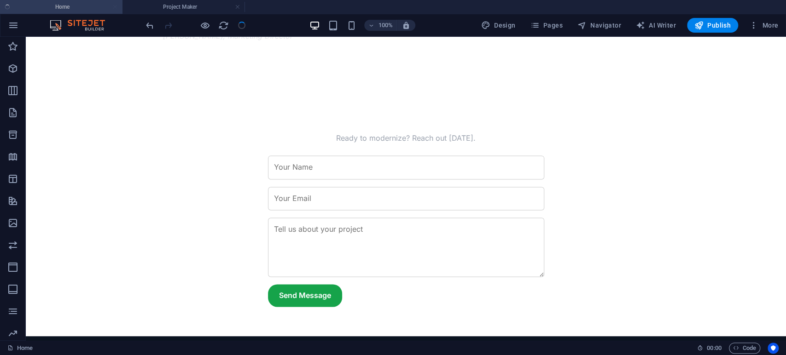
click at [187, 14] on div "100% Design Pages Navigator AI Writer Publish More" at bounding box center [392, 25] width 785 height 22
click at [187, 7] on h4 "Project Maker" at bounding box center [183, 7] width 122 height 10
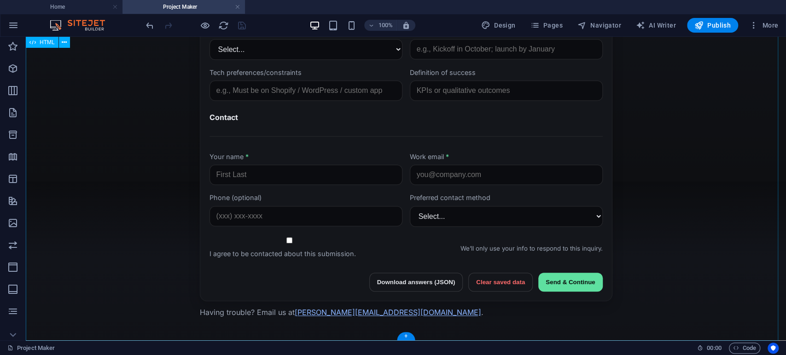
scroll to position [85, 0]
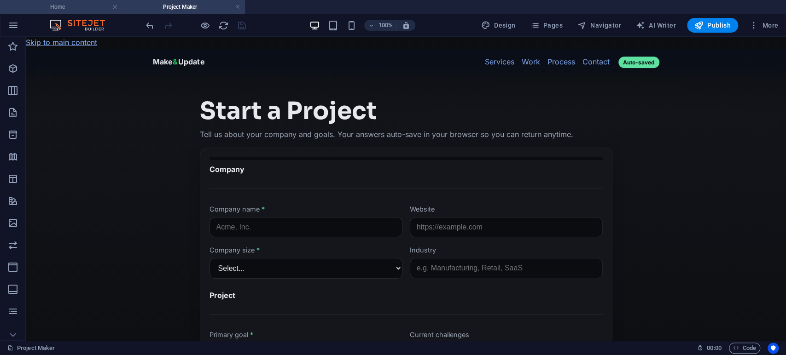
click at [81, 8] on h4 "Home" at bounding box center [61, 7] width 122 height 10
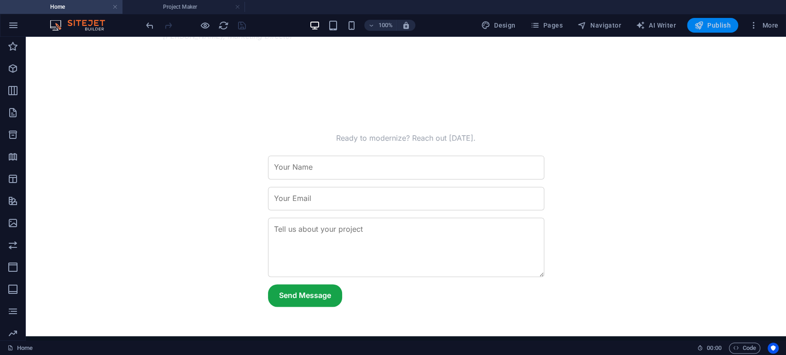
click at [707, 26] on span "Publish" at bounding box center [712, 25] width 36 height 9
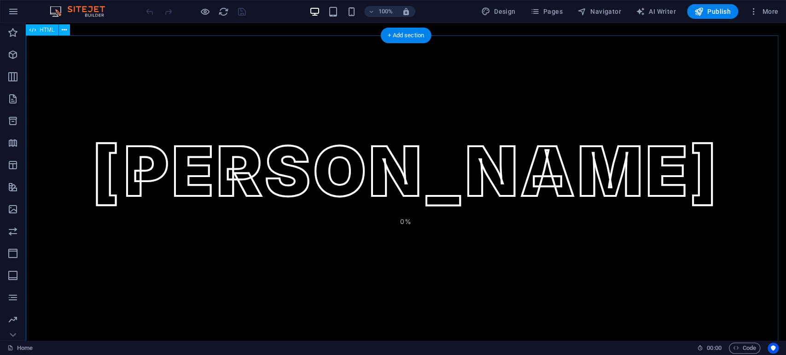
click at [566, 131] on div "Nicholas Cabel Nicholas Cabel 0% Nicholas Cabel HIRE ME START JOURNEY QUICK LIN…" at bounding box center [406, 207] width 760 height 344
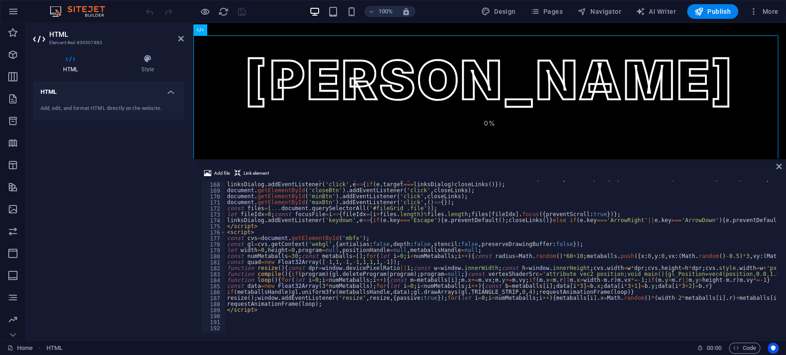
scroll to position [998, 0]
click at [777, 165] on icon at bounding box center [779, 166] width 6 height 7
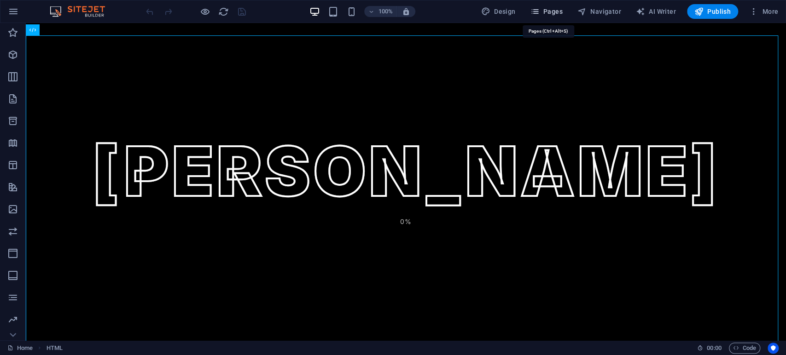
click at [553, 8] on span "Pages" at bounding box center [546, 11] width 32 height 9
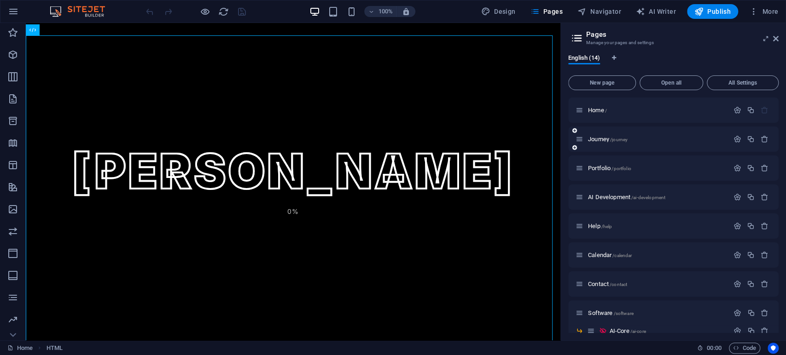
scroll to position [125, 0]
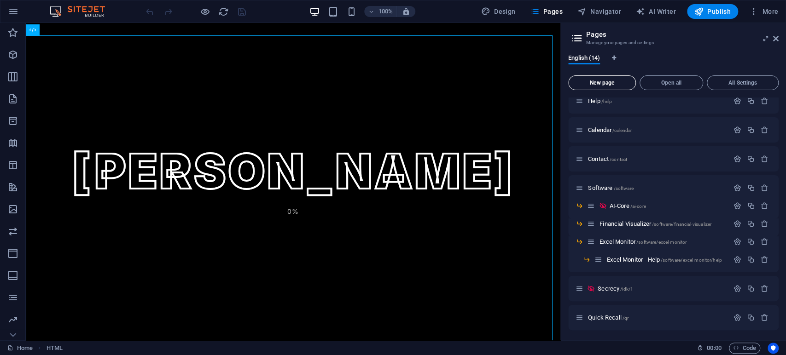
click at [606, 82] on span "New page" at bounding box center [601, 83] width 59 height 6
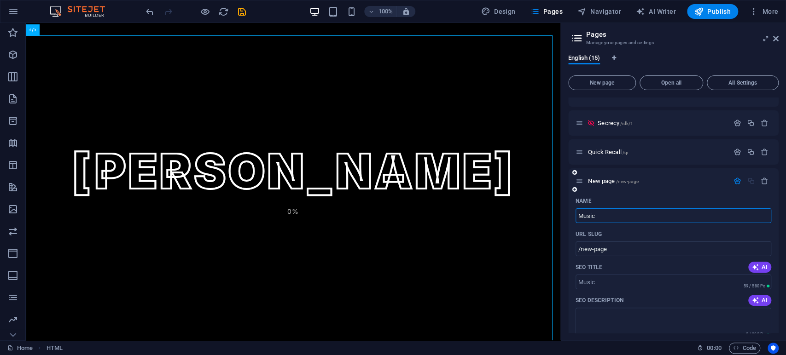
type input "Music"
type input "/music"
type input "/"
type input "Music S"
type input "/music"
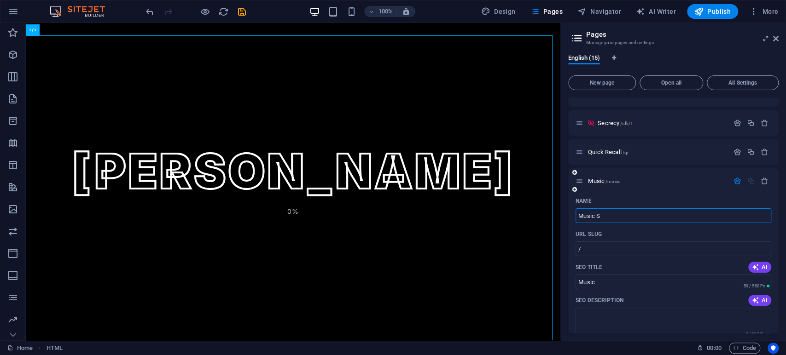
type input "Music"
type input "Music Intre"
type input "/music-intre"
type input "Music Intre"
type input "Music Intrests"
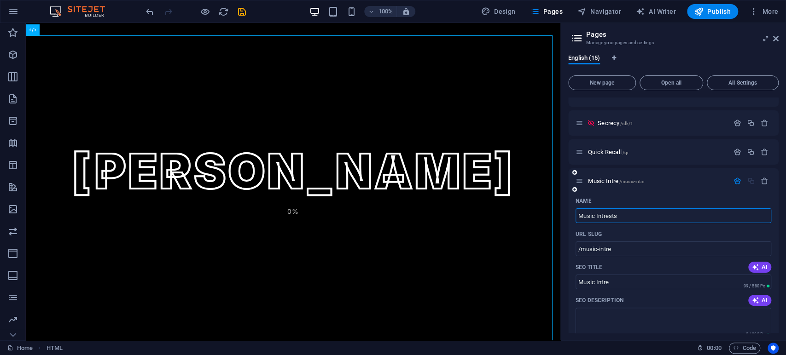
type input "/music-intrests"
type input "Music Intrests"
type input "Music I"
type input "/music"
type input "Music"
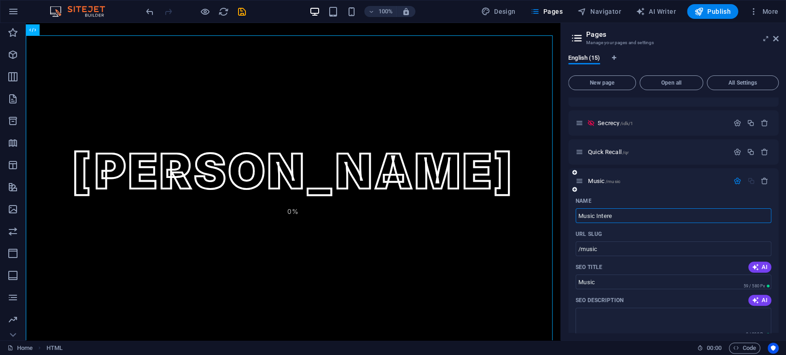
type input "Music Interes"
type input "/music-inter"
type input "Music Inter"
type input "Music Interests"
type input "/music-interests"
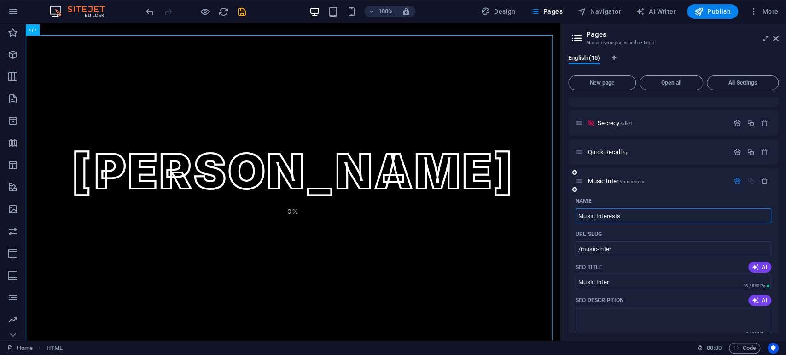
type input "Music Interests"
click at [648, 278] on input "Music Interests" at bounding box center [674, 282] width 196 height 15
type input "Music Interests"
type input "What"
type input "What Kind of Artist do You Like?"
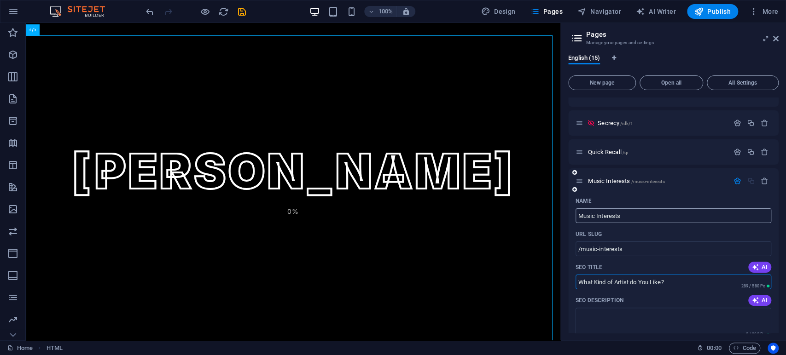
click at [641, 216] on input "Music Interests" at bounding box center [674, 216] width 196 height 15
type input "Music Interests - Hibbs Hal"
type input "/music-interests-hibbs"
type input "Music Interests - [PERSON_NAME][GEOGRAPHIC_DATA][PERSON_NAME]"
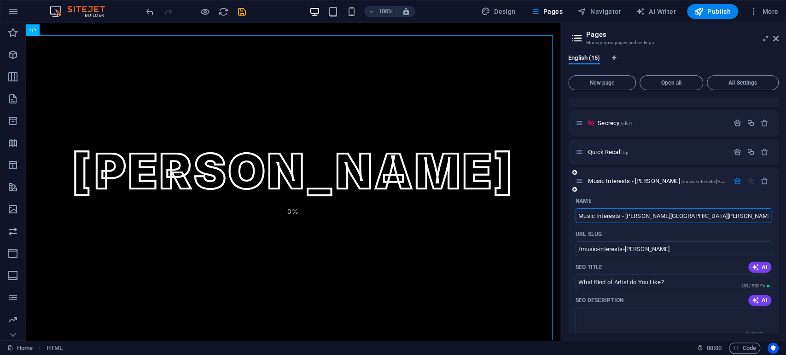
type input "/music-interests-hibbs-hall"
drag, startPoint x: 674, startPoint y: 214, endPoint x: 624, endPoint y: 217, distance: 49.8
click at [624, 217] on input "Music Interests - [PERSON_NAME][GEOGRAPHIC_DATA][PERSON_NAME]" at bounding box center [674, 216] width 196 height 15
type input "Music Interests - [PERSON_NAME][GEOGRAPHIC_DATA][PERSON_NAME]"
drag, startPoint x: 673, startPoint y: 244, endPoint x: 623, endPoint y: 244, distance: 49.3
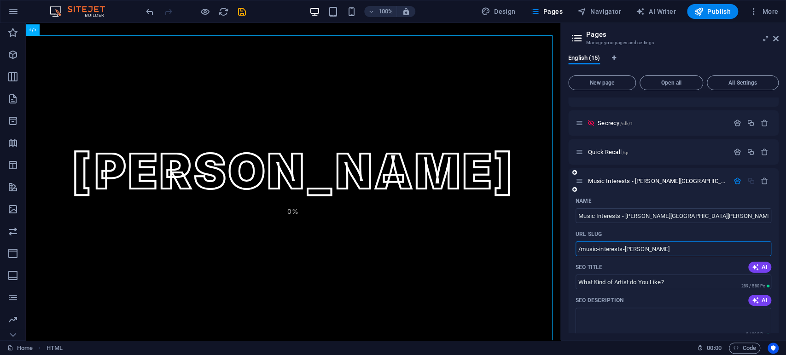
click at [623, 244] on input "/music-interests-hibbs-hall" at bounding box center [674, 249] width 196 height 15
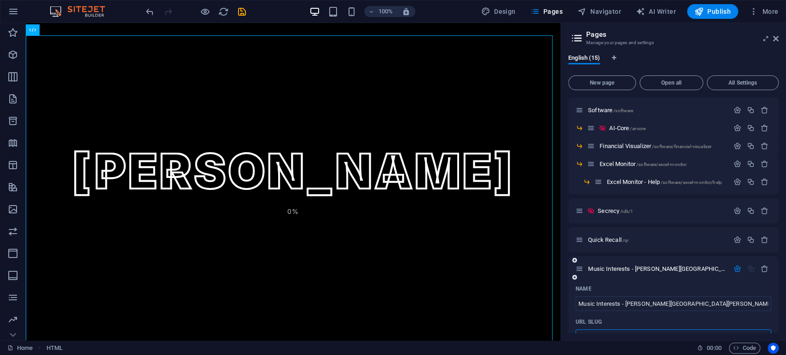
scroll to position [203, 0]
type input "/music-interests"
click at [623, 269] on span "Music Interests - Hibbs Hall /music-interests" at bounding box center [702, 269] width 229 height 7
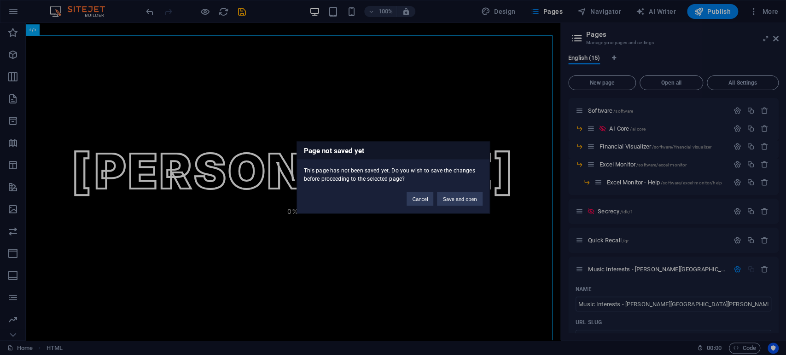
click at [471, 188] on div "Cancel Save and open" at bounding box center [444, 194] width 89 height 23
click at [469, 199] on button "Save and open" at bounding box center [459, 199] width 45 height 14
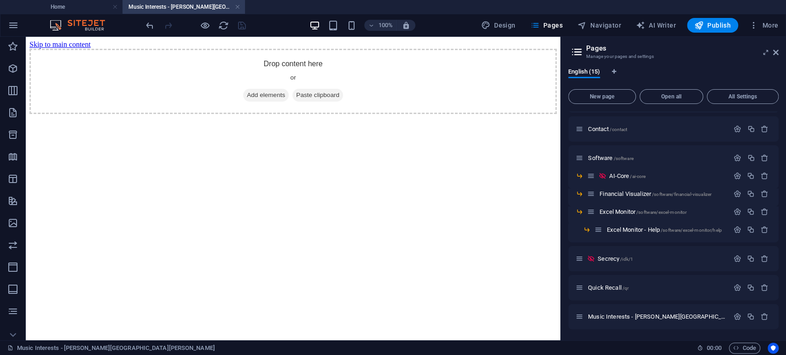
scroll to position [0, 0]
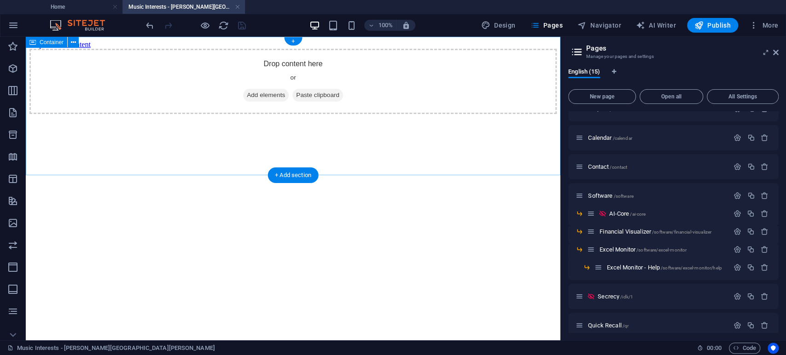
click at [268, 102] on span "Add elements" at bounding box center [266, 95] width 46 height 13
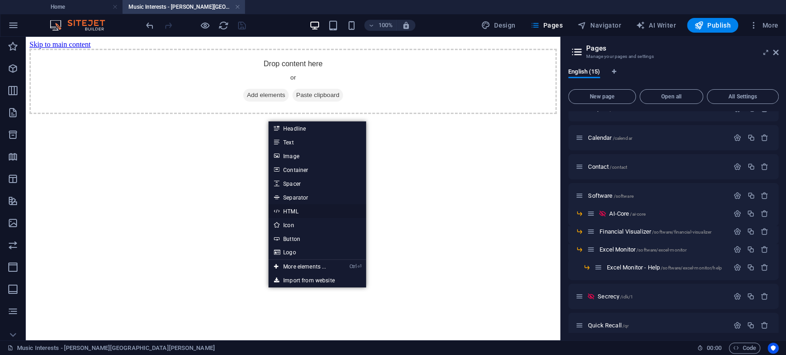
click at [287, 210] on link "HTML" at bounding box center [317, 211] width 98 height 14
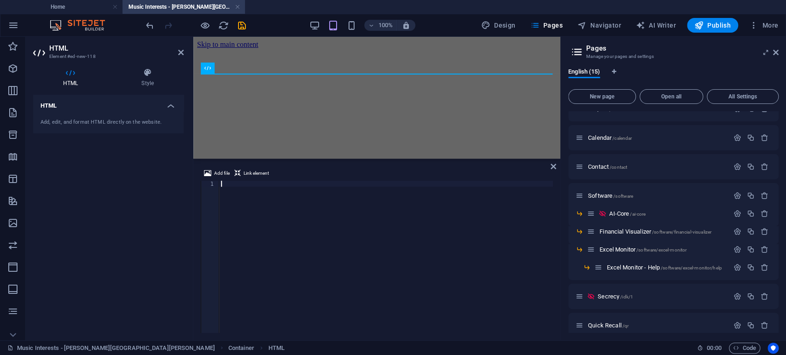
type textarea "</html>"
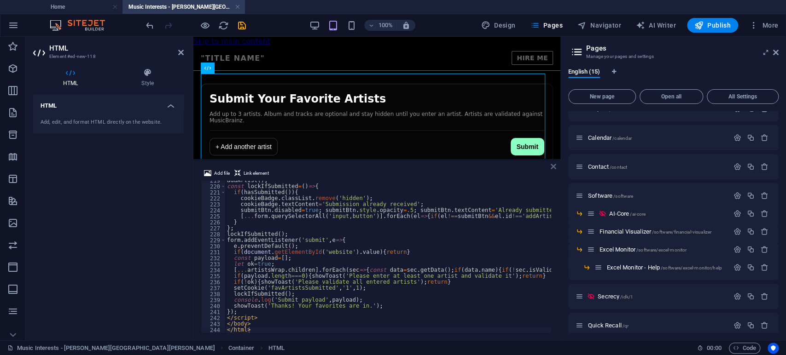
click at [553, 168] on icon at bounding box center [554, 166] width 6 height 7
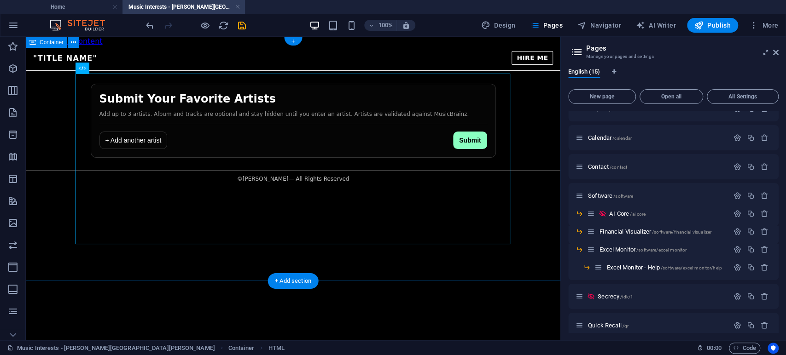
click at [351, 49] on div "Favorite Artists Submission "Title Name" HIRE ME Submit Your Favorite Artists A…" at bounding box center [293, 116] width 535 height 141
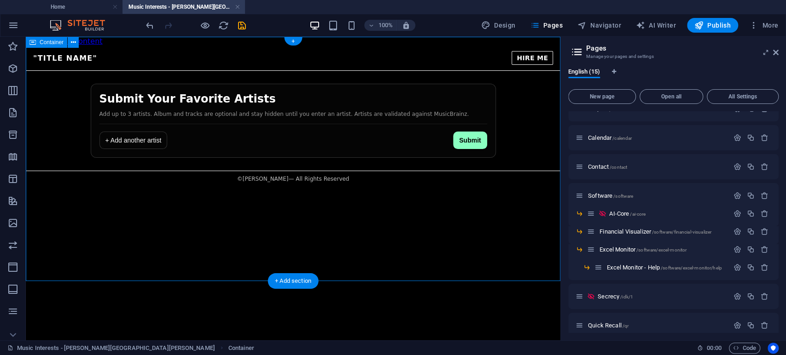
click at [352, 54] on div "Favorite Artists Submission "Title Name" HIRE ME Submit Your Favorite Artists A…" at bounding box center [293, 116] width 535 height 141
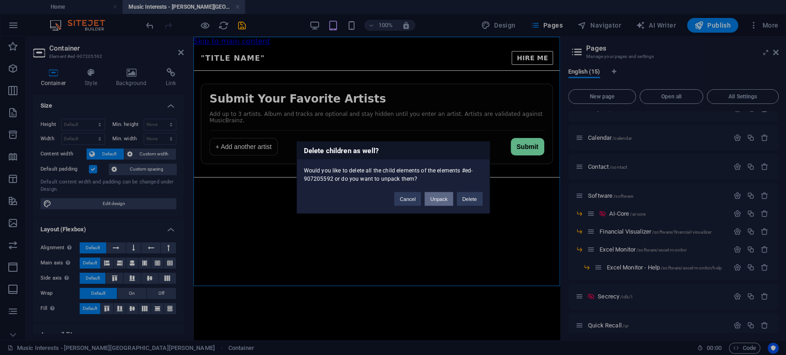
click at [435, 201] on button "Unpack" at bounding box center [439, 199] width 28 height 14
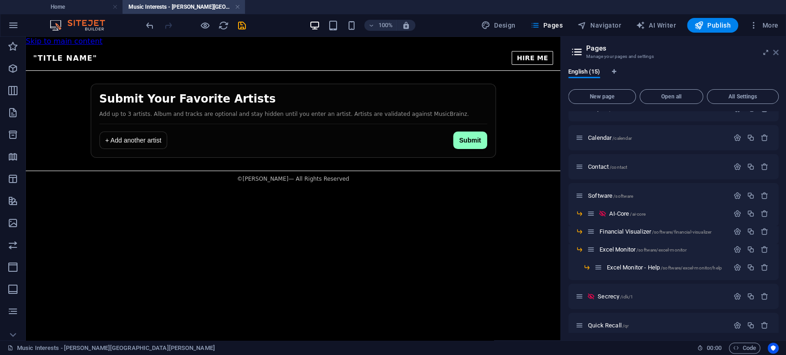
click at [776, 52] on icon at bounding box center [776, 52] width 6 height 7
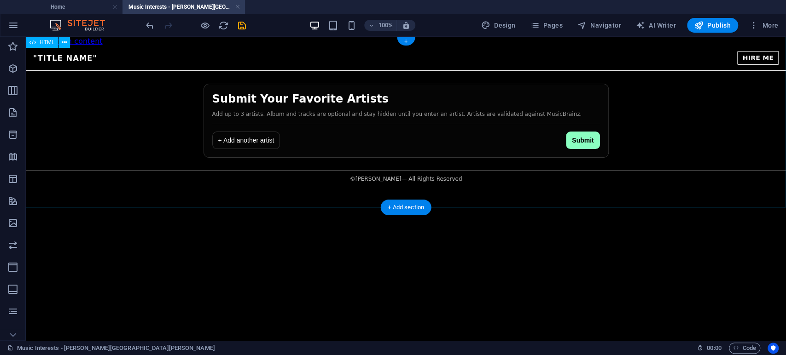
click at [209, 55] on div "Favorite Artists Submission "Title Name" HIRE ME Submit Your Favorite Artists A…" at bounding box center [406, 116] width 760 height 141
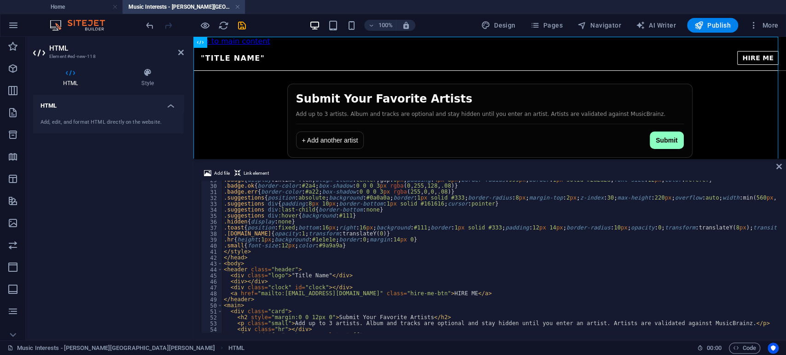
scroll to position [171, 0]
click at [322, 274] on div ".badge { display : inline-flex ; align-items : center ; gap : 6 px ; padding : …" at bounding box center [596, 258] width 748 height 163
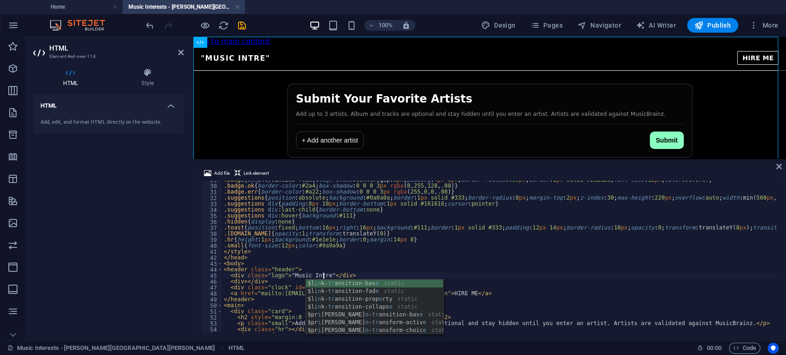
scroll to position [0, 8]
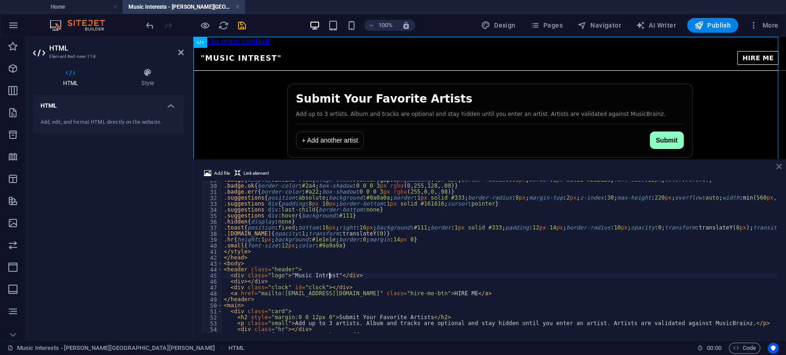
type textarea "<div class="logo">"Music Intrest"</div>"
click at [779, 168] on icon at bounding box center [779, 166] width 6 height 7
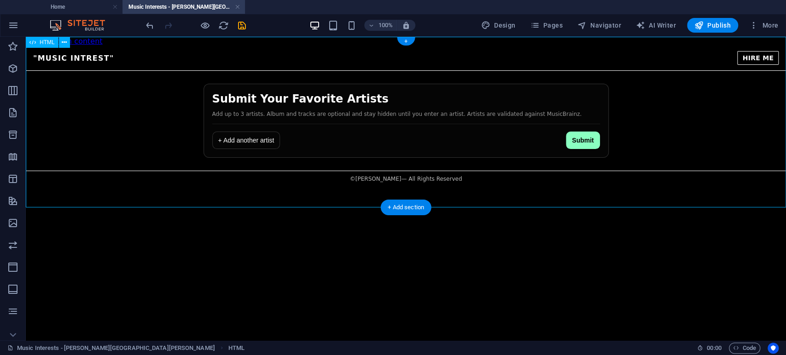
click at [471, 53] on div "Favorite Artists Submission "Music Intrest" HIRE ME Submit Your Favorite Artist…" at bounding box center [406, 116] width 760 height 141
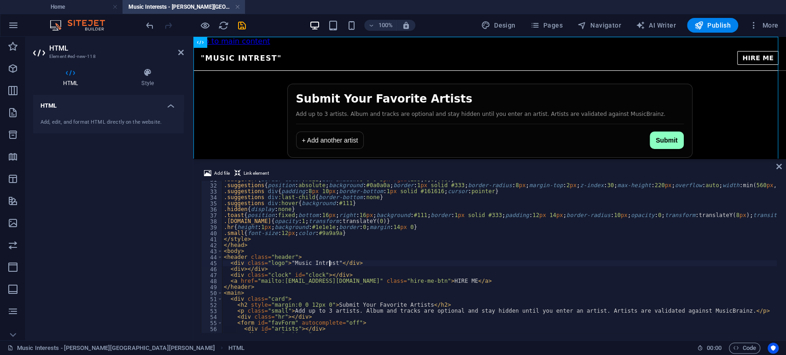
scroll to position [205, 0]
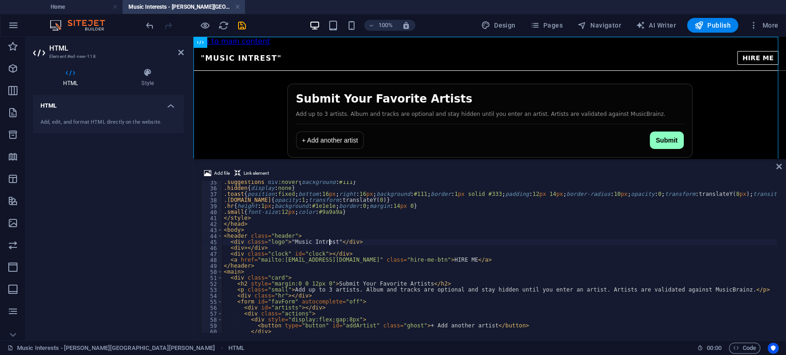
click at [424, 262] on div ".suggestions div :hover { background : #111 } .hidden { display : none } .toast…" at bounding box center [596, 261] width 748 height 163
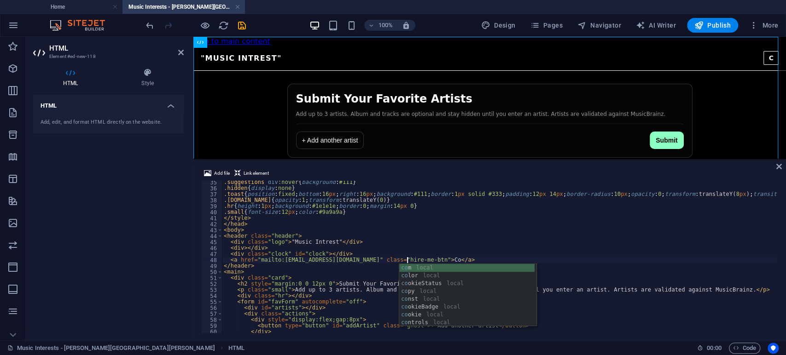
scroll to position [0, 16]
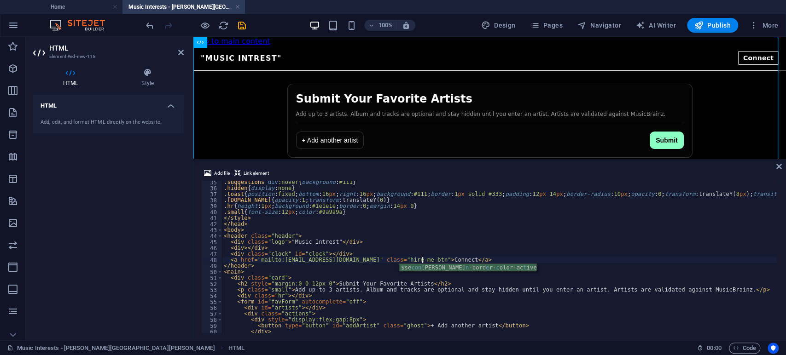
click at [414, 259] on div ".suggestions div :hover { background : #111 } .hidden { display : none } .toast…" at bounding box center [596, 261] width 748 height 163
click at [396, 260] on div ".suggestions div :hover { background : #111 } .hidden { display : none } .toast…" at bounding box center [596, 261] width 748 height 163
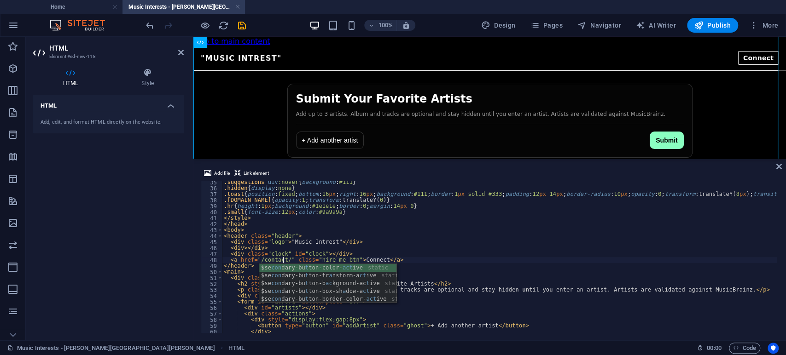
scroll to position [0, 5]
click at [472, 270] on div ".suggestions div :hover { background : #111 } .hidden { display : none } .toast…" at bounding box center [596, 261] width 748 height 163
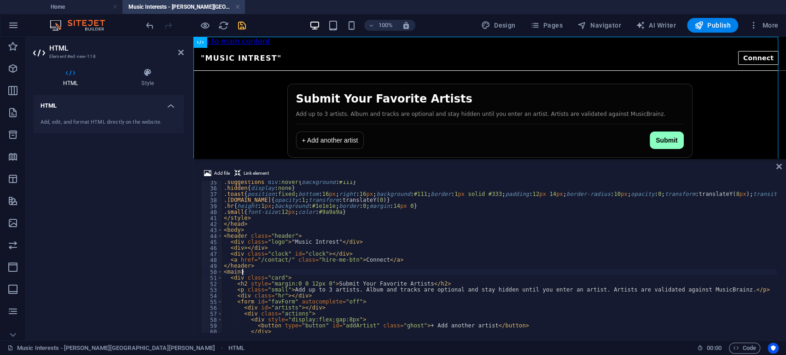
type textarea "<main>"
click at [242, 24] on icon "save" at bounding box center [242, 25] width 11 height 11
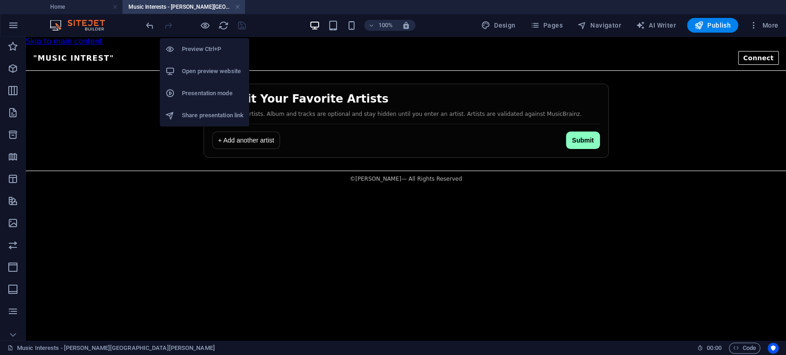
click at [210, 71] on h6 "Open preview website" at bounding box center [213, 71] width 62 height 11
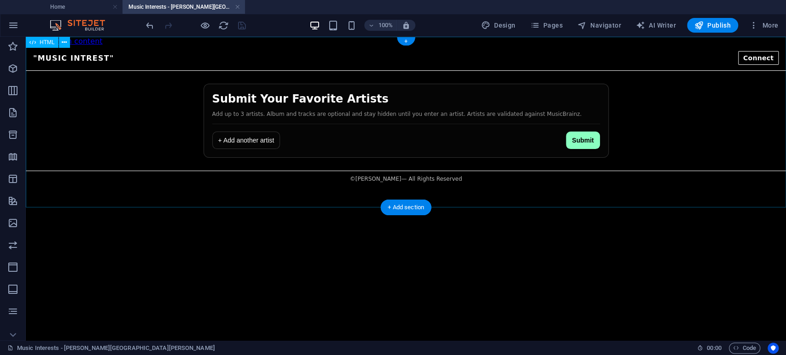
click at [608, 97] on div "Favorite Artists Submission "Music Intrest" Connect Submit Your Favorite Artist…" at bounding box center [406, 116] width 760 height 141
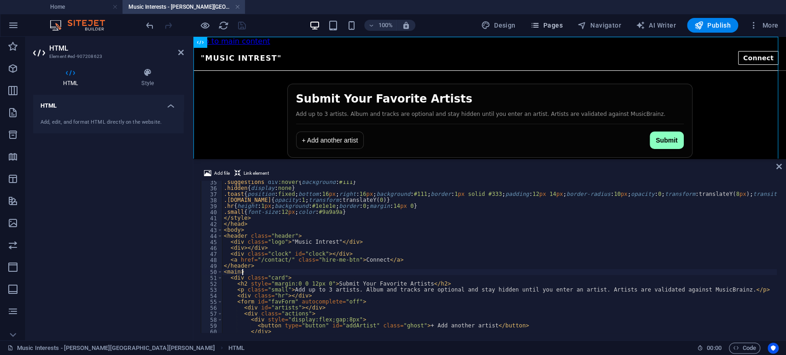
click at [555, 27] on span "Pages" at bounding box center [546, 25] width 32 height 9
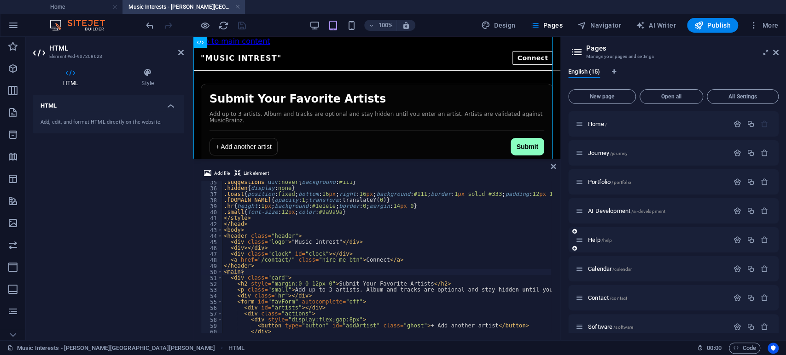
scroll to position [169, 0]
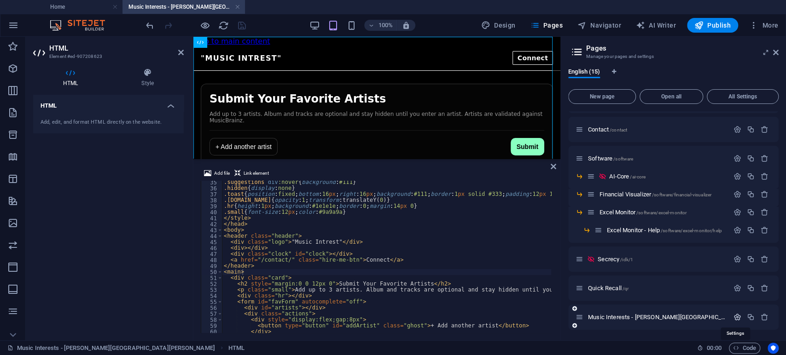
click at [734, 317] on icon "button" at bounding box center [738, 318] width 8 height 8
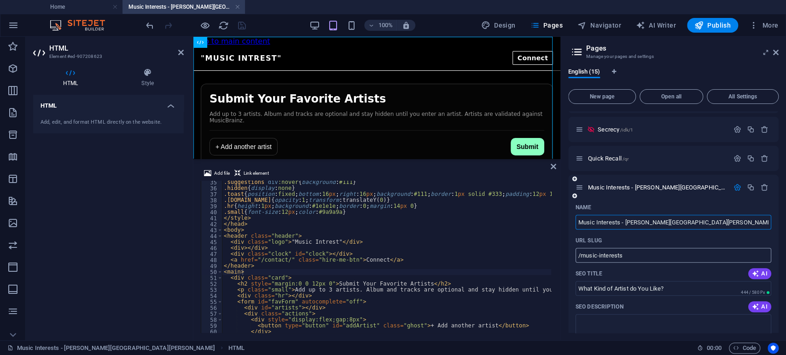
click at [650, 252] on input "/music-interests" at bounding box center [674, 255] width 196 height 15
type input "/music-interest"
click at [775, 51] on icon at bounding box center [776, 52] width 6 height 7
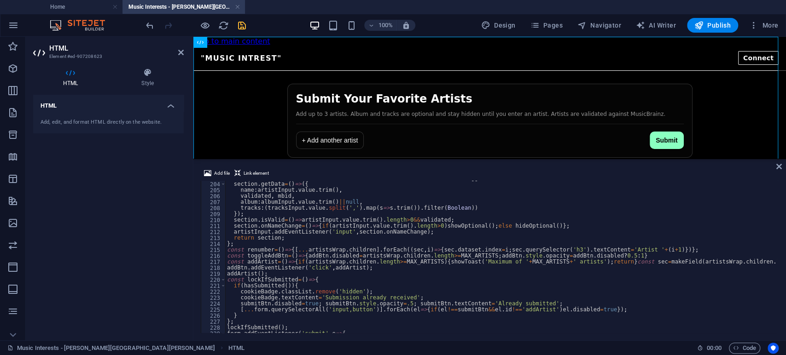
scroll to position [1215, 0]
click at [241, 25] on icon "save" at bounding box center [242, 25] width 11 height 11
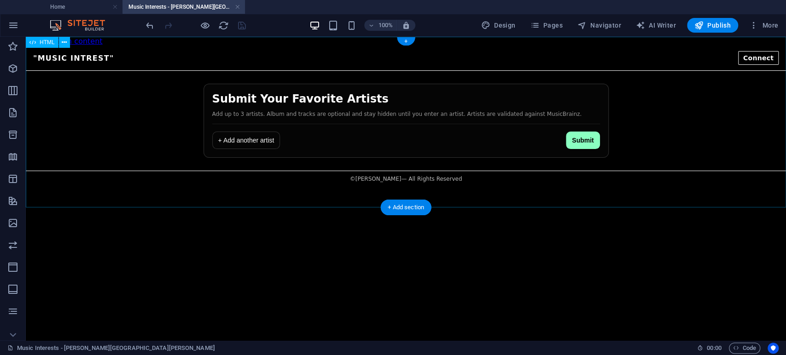
click at [655, 132] on div "Favorite Artists Submission "Music Intrest" Connect Submit Your Favorite Artist…" at bounding box center [406, 116] width 760 height 141
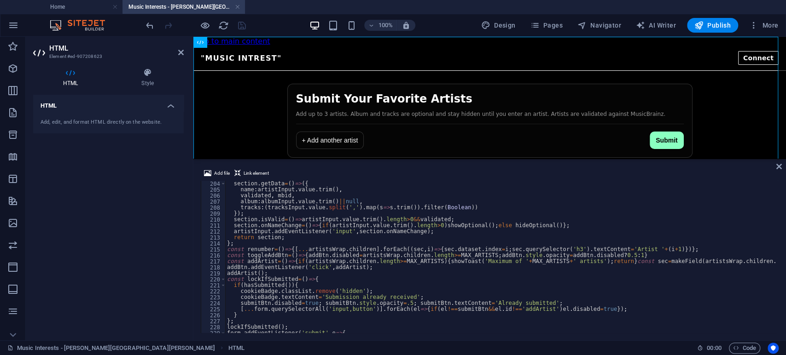
click at [296, 344] on div "Music Interests - Hibbs Hall HTML" at bounding box center [348, 348] width 682 height 11
click at [403, 254] on div "section . getData = ( ) => ({ name : artistInput . value . trim ( ) , validated…" at bounding box center [599, 262] width 748 height 163
type textarea "</body> </html>"
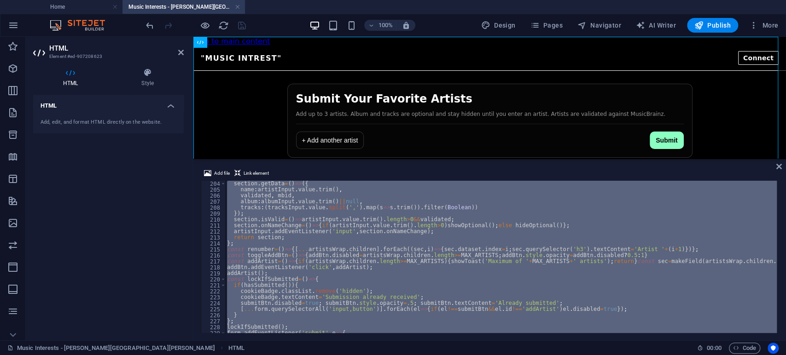
paste textarea
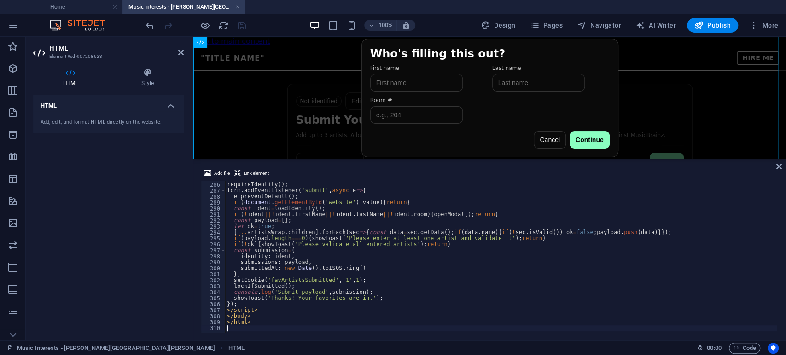
click at [781, 167] on div "Add file Link element 285 286 287 288 289 290 291 292 293 294 295 296 297 298 2…" at bounding box center [489, 251] width 593 height 180
click at [779, 167] on icon at bounding box center [779, 166] width 6 height 7
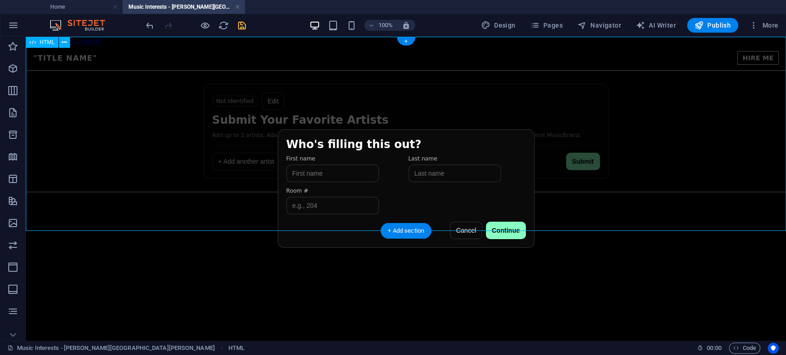
click at [332, 177] on div "Favorite Artists Submission "Title Name" HIRE ME Not identified Edit Submit You…" at bounding box center [406, 127] width 760 height 163
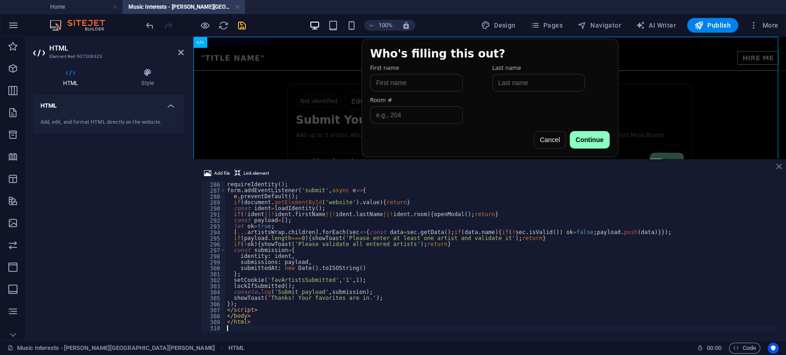
click at [778, 169] on icon at bounding box center [779, 166] width 6 height 7
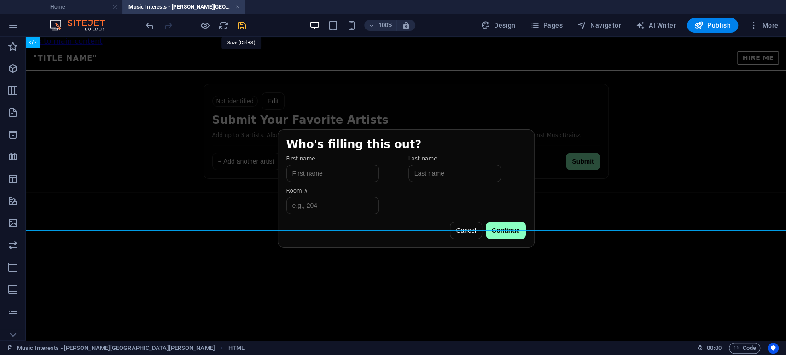
click at [239, 23] on icon "save" at bounding box center [242, 25] width 11 height 11
click at [586, 120] on div "Favorite Artists Submission "Title Name" HIRE ME Not identified Edit Submit You…" at bounding box center [406, 127] width 760 height 163
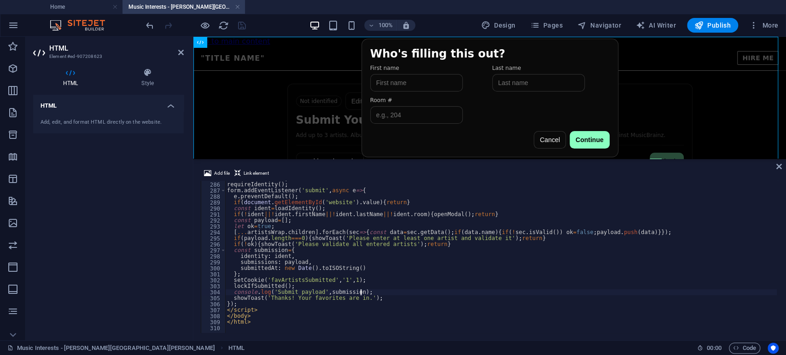
click at [362, 292] on div "lockIfSubmitted ( ) ; requireIdentity ( ) ; form . addEventListener ( 'submit' …" at bounding box center [653, 257] width 857 height 163
type textarea "</html>"
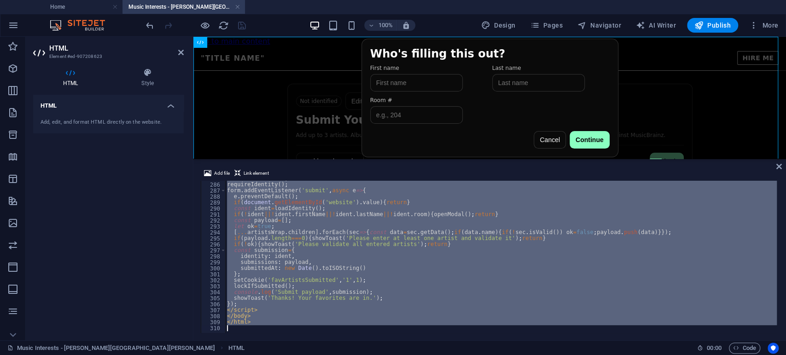
scroll to position [735, 0]
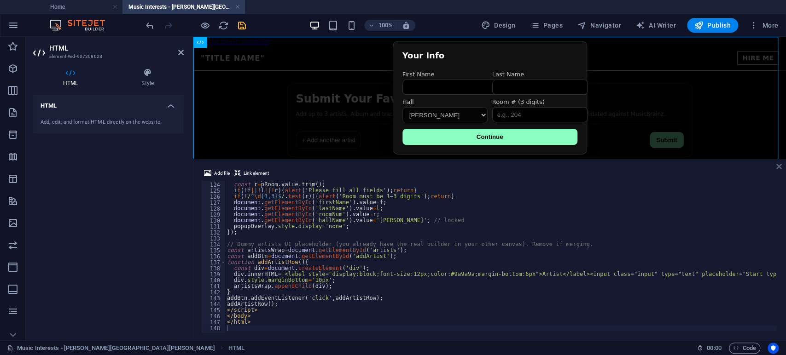
click at [779, 169] on icon at bounding box center [779, 166] width 6 height 7
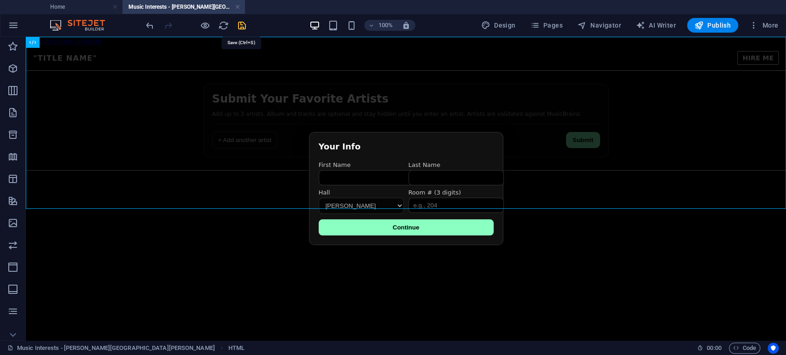
click at [246, 26] on icon "save" at bounding box center [242, 25] width 11 height 11
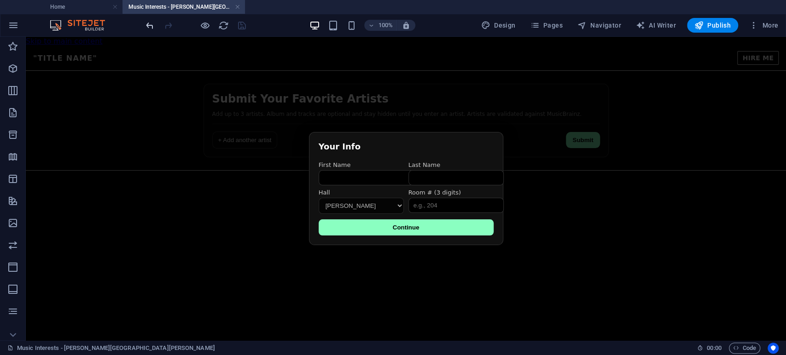
click at [146, 24] on icon "undo" at bounding box center [150, 25] width 11 height 11
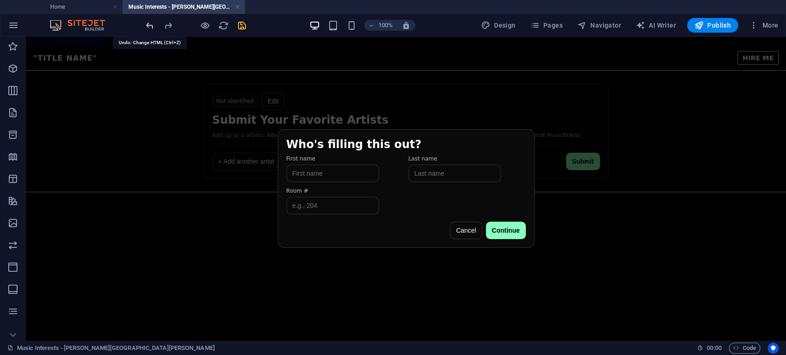
click at [146, 24] on icon "undo" at bounding box center [150, 25] width 11 height 11
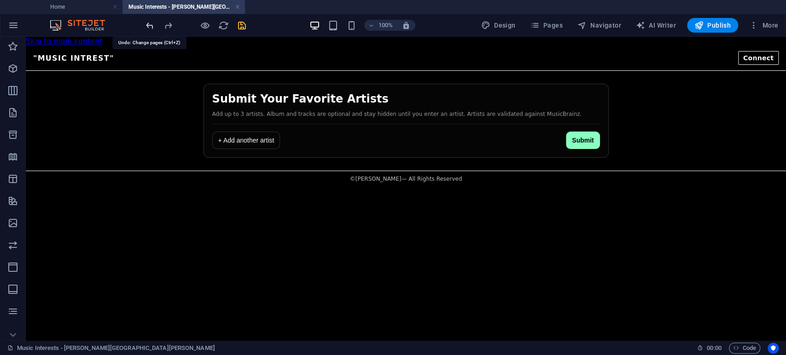
click at [146, 24] on icon "undo" at bounding box center [150, 25] width 11 height 11
click at [153, 23] on icon "undo" at bounding box center [150, 25] width 11 height 11
click at [169, 24] on icon "redo" at bounding box center [168, 25] width 11 height 11
click at [173, 26] on icon "redo" at bounding box center [168, 25] width 11 height 11
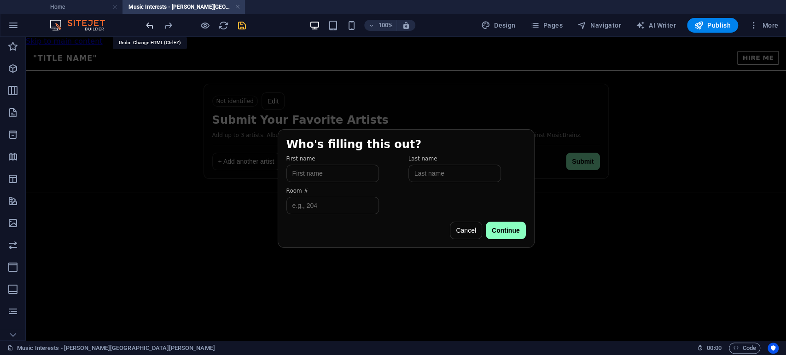
click at [153, 23] on icon "undo" at bounding box center [150, 25] width 11 height 11
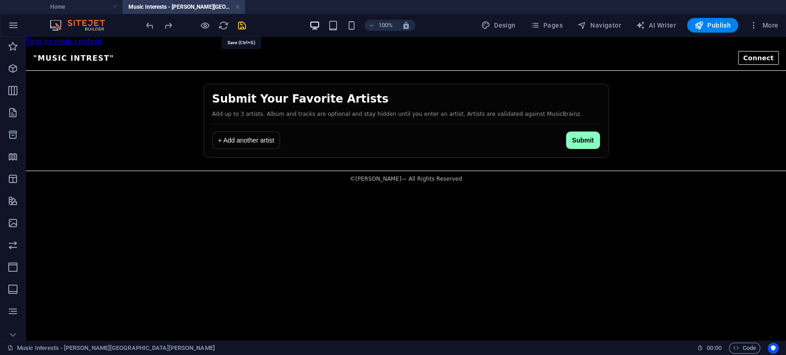
click at [245, 25] on icon "save" at bounding box center [242, 25] width 11 height 11
click at [431, 70] on div "Favorite Artists Submission "Music Intrest" Connect Submit Your Favorite Artist…" at bounding box center [406, 116] width 760 height 141
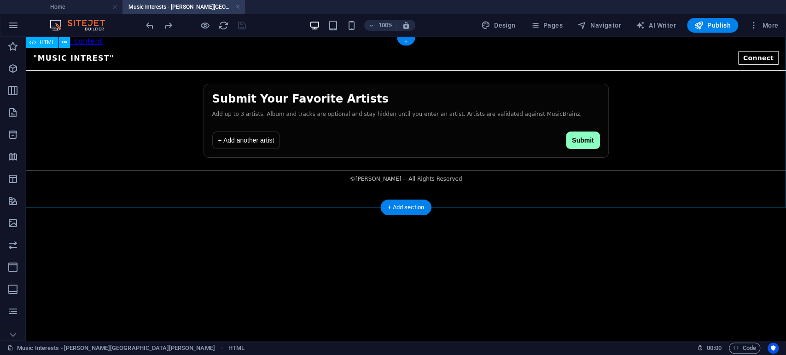
click at [431, 70] on div "Favorite Artists Submission "Music Intrest" Connect Submit Your Favorite Artist…" at bounding box center [406, 116] width 760 height 141
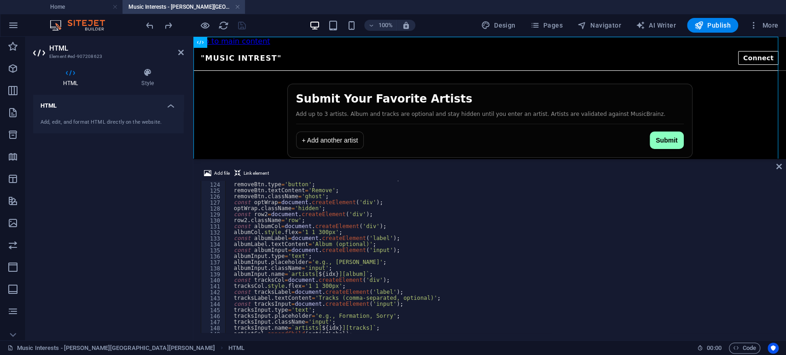
click at [387, 236] on div "const removeBtn = document . createElement ( 'button' ) ; removeBtn . type = 'b…" at bounding box center [599, 257] width 748 height 163
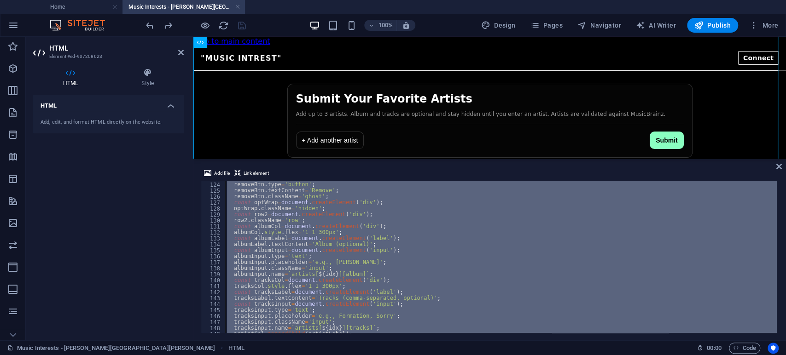
type textarea "</html>"
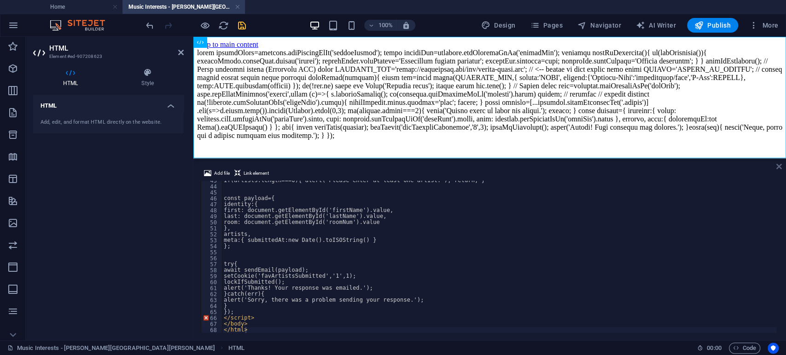
click at [778, 170] on icon at bounding box center [779, 166] width 6 height 7
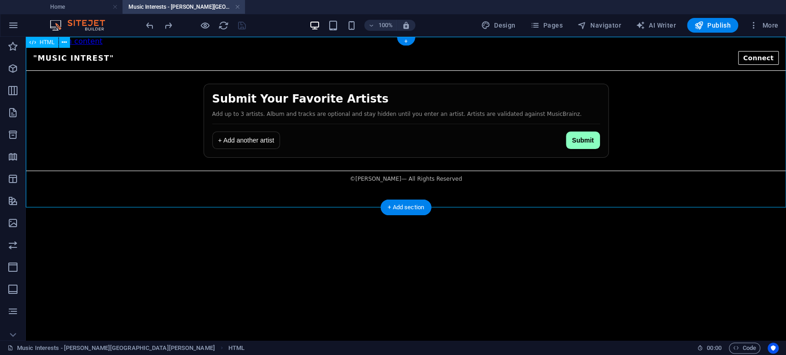
click at [577, 79] on div "Favorite Artists Submission "Music Intrest" Connect Submit Your Favorite Artist…" at bounding box center [406, 116] width 760 height 141
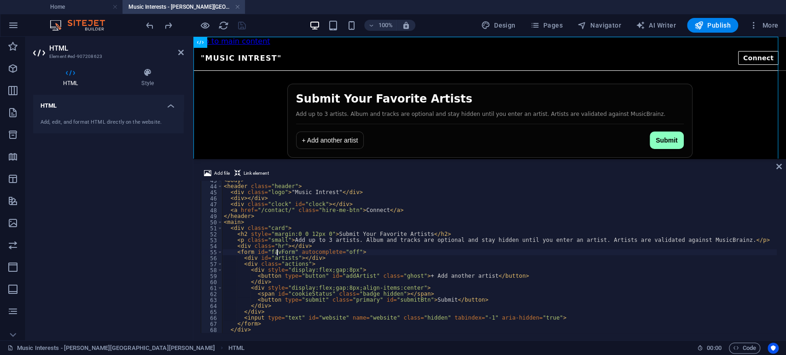
click at [277, 254] on div "< body > < header class = "header" > < div class = "logo" > "Music Intrest" </ …" at bounding box center [596, 260] width 748 height 164
type textarea "</body> </html>"
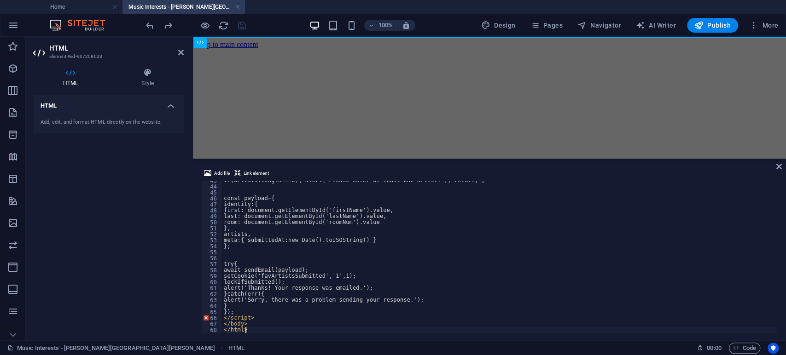
click at [393, 52] on html "Skip to main content" at bounding box center [489, 45] width 593 height 16
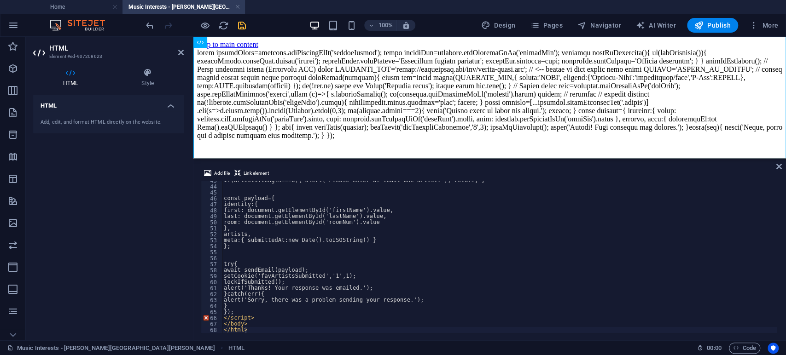
scroll to position [0, 0]
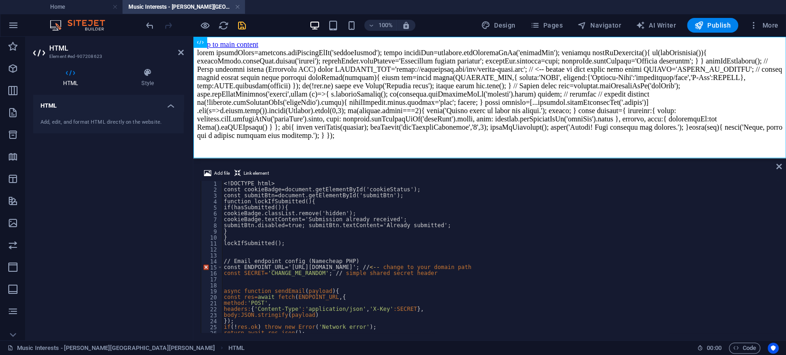
click at [358, 247] on div "<! DOCTYPE html > const cookieBadge=document.getElementById('cookieStatus'); co…" at bounding box center [499, 263] width 555 height 164
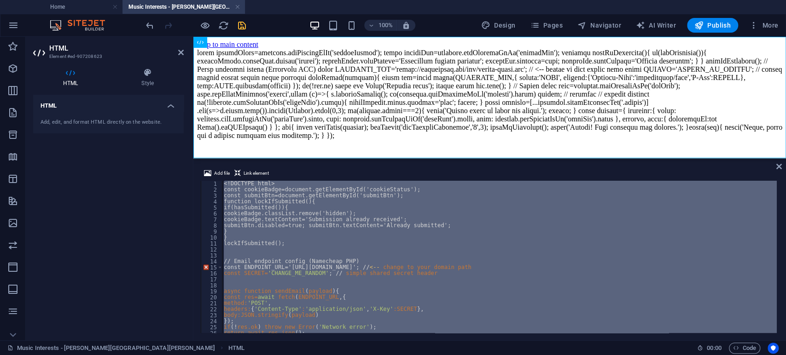
paste textarea
type textarea "</html>"
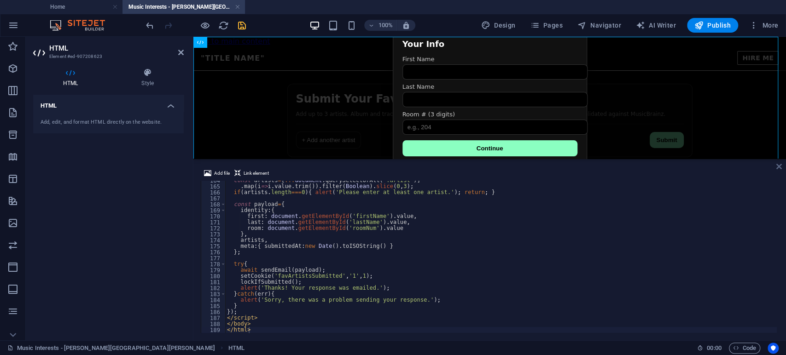
click at [779, 169] on icon at bounding box center [779, 166] width 6 height 7
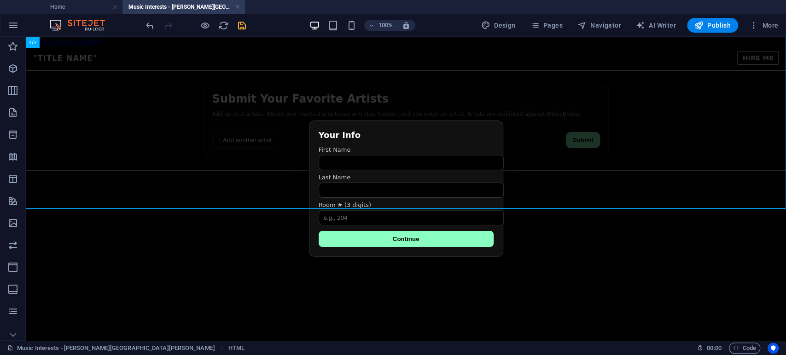
click at [244, 26] on icon "save" at bounding box center [242, 25] width 11 height 11
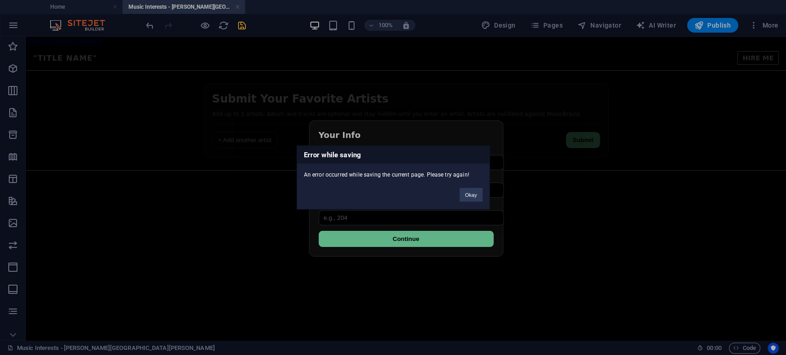
click at [472, 186] on div "Okay" at bounding box center [471, 190] width 37 height 23
click at [473, 191] on button "Okay" at bounding box center [471, 195] width 23 height 14
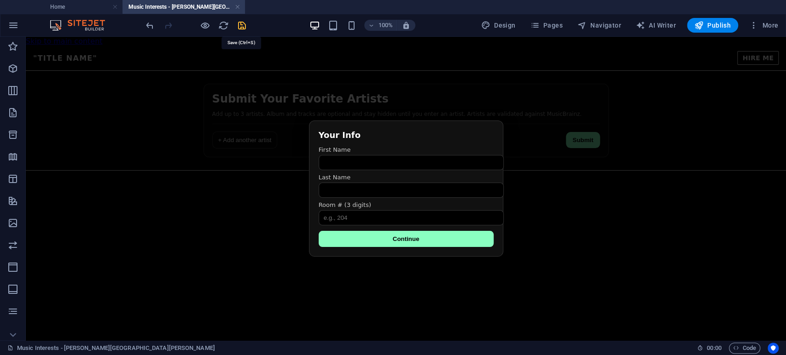
click at [243, 20] on icon "save" at bounding box center [242, 25] width 11 height 11
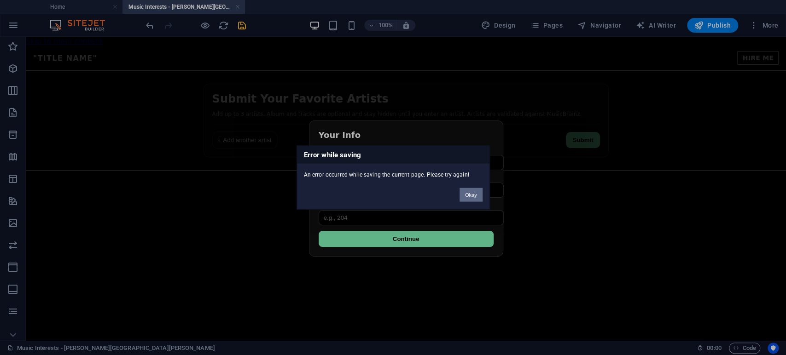
click at [475, 197] on button "Okay" at bounding box center [471, 195] width 23 height 14
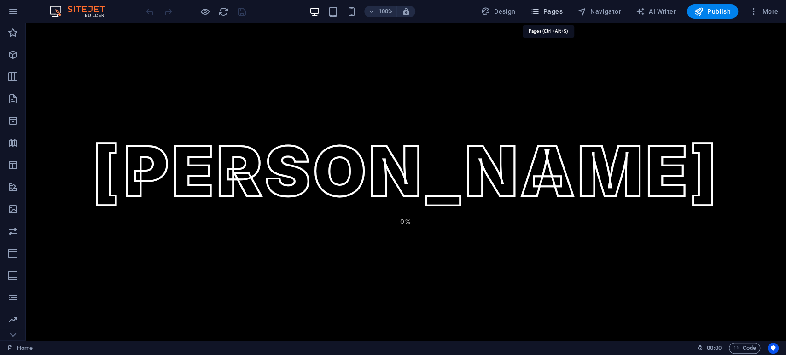
click at [562, 15] on span "Pages" at bounding box center [546, 11] width 32 height 9
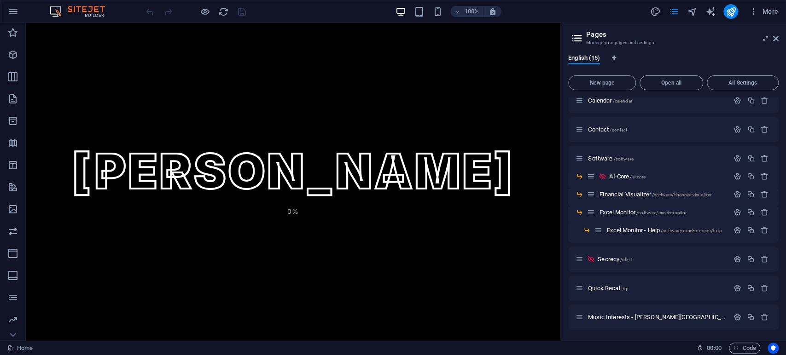
scroll to position [155, 0]
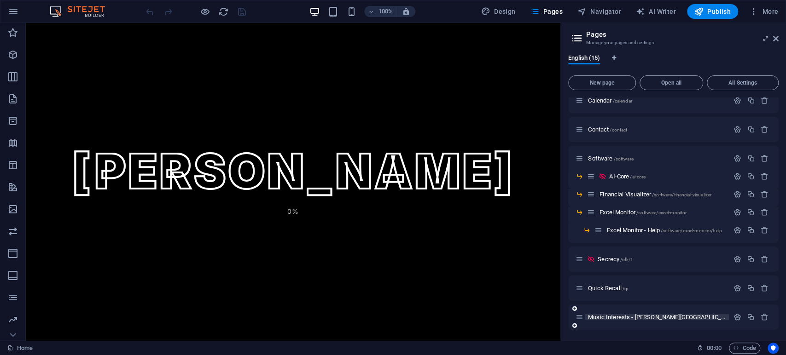
click at [613, 318] on span "Music Interests - [PERSON_NAME] [PERSON_NAME] /music-interest" at bounding box center [701, 317] width 227 height 7
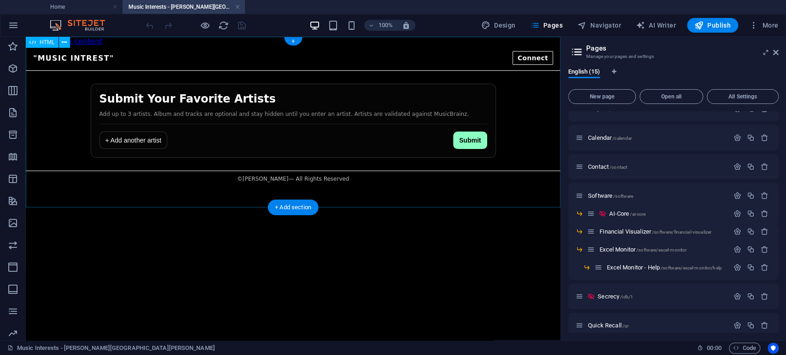
scroll to position [0, 0]
click at [776, 53] on icon at bounding box center [776, 52] width 6 height 7
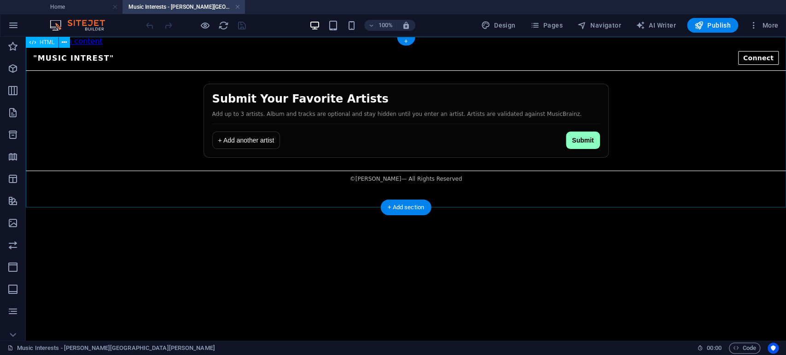
click at [368, 119] on div "Favorite Artists Submission "Music Intrest" Connect Submit Your Favorite Artist…" at bounding box center [406, 116] width 760 height 141
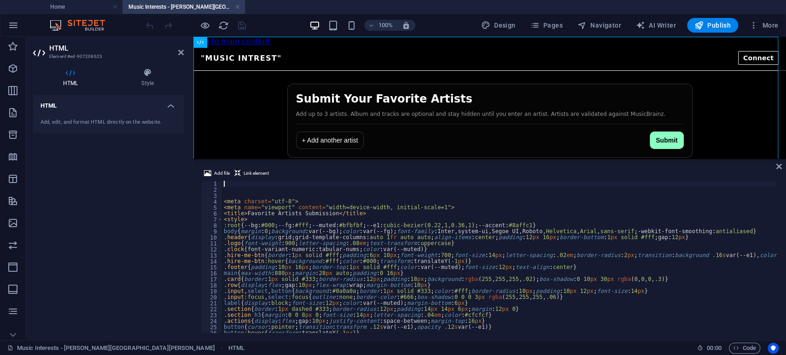
click at [317, 251] on div "< meta charset = "utf-8" > < meta name = "viewport" content = "width=device-wid…" at bounding box center [596, 262] width 748 height 163
type textarea ".clock{font-variant-numeric:tabular-nums;color:var(--muted)}"
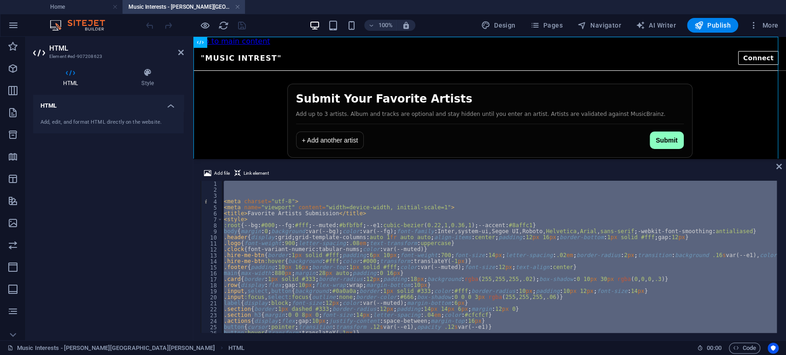
type textarea "</html>"
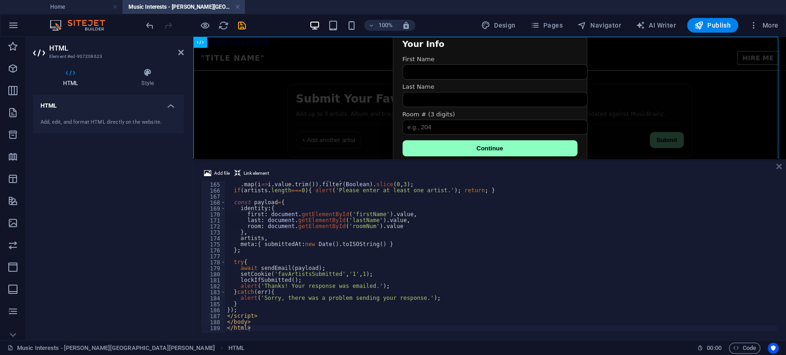
click at [777, 168] on icon at bounding box center [779, 166] width 6 height 7
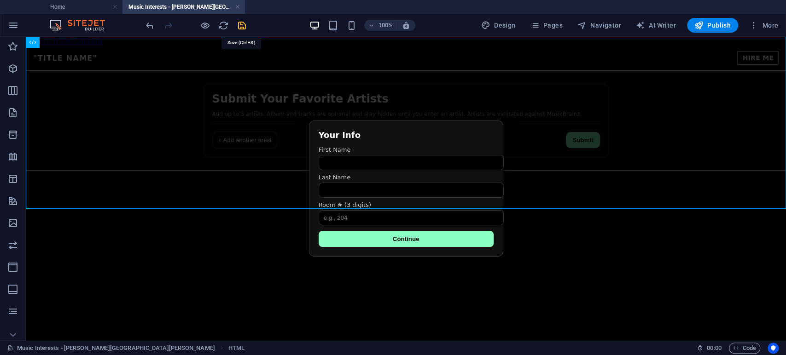
click at [239, 26] on icon "save" at bounding box center [242, 25] width 11 height 11
click at [507, 115] on div "Favorite Artists Submission "Title Name" HIRE ME Submit Your Favorite Artists A…" at bounding box center [406, 116] width 760 height 141
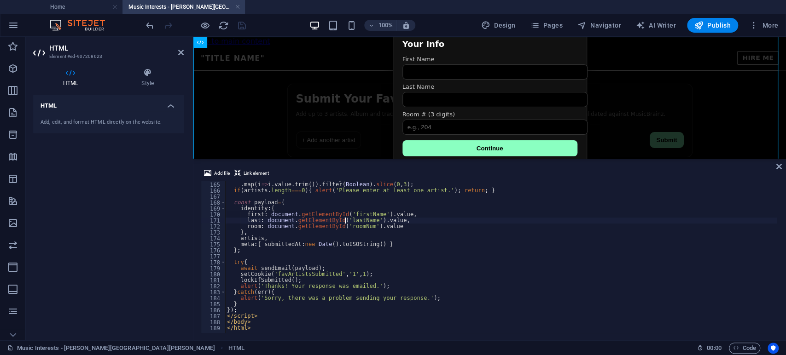
click at [346, 221] on div "const artists = [ ... document . querySelectorAll ( '.artist' )] . map ( i => i…" at bounding box center [599, 257] width 748 height 163
type textarea "</body> </html>"
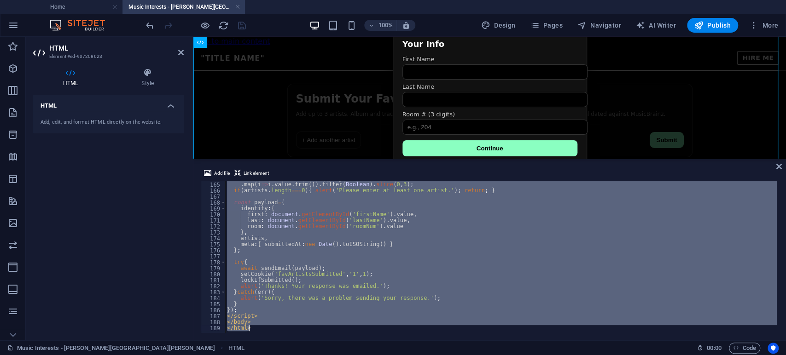
paste textarea
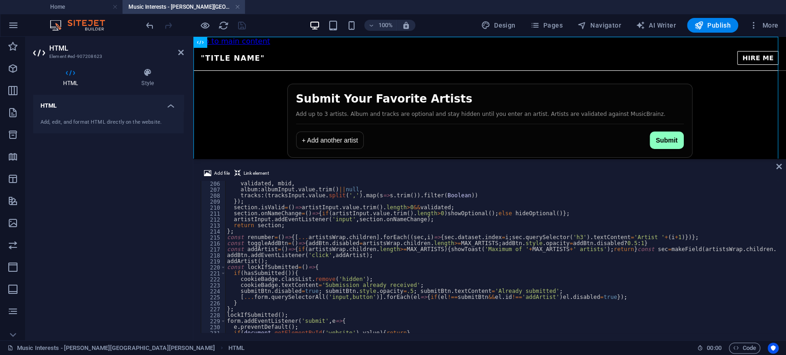
scroll to position [1310, 0]
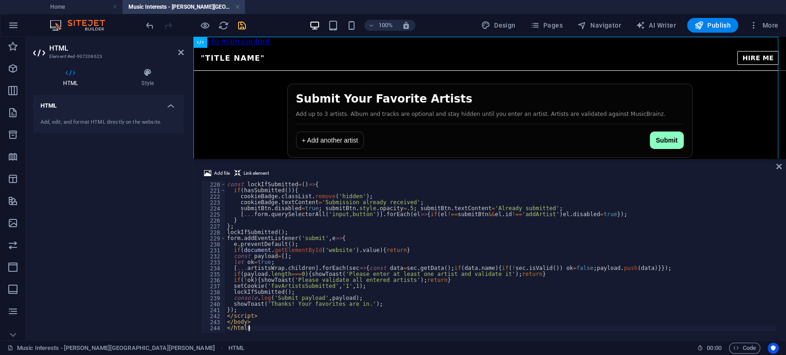
click at [425, 251] on div "addArtist ( ) ; const lockIfSubmitted = ( ) => { if ( hasSubmitted ( )) { cooki…" at bounding box center [599, 257] width 748 height 163
type textarea "</body> </html>"
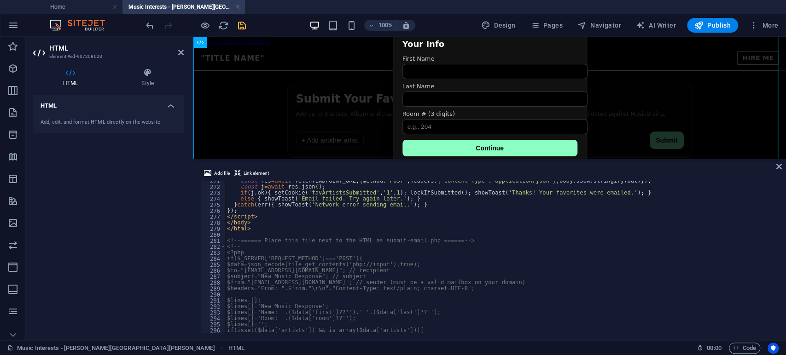
scroll to position [1617, 0]
click at [779, 167] on icon at bounding box center [779, 166] width 6 height 7
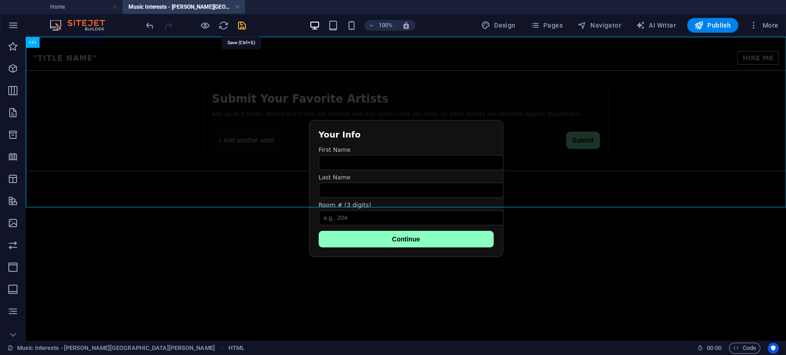
click at [242, 25] on icon "save" at bounding box center [242, 25] width 11 height 11
click at [480, 132] on div "Favorite Artists Submission "Title Name" HIRE ME Submit Your Favorite Artists A…" at bounding box center [406, 116] width 760 height 141
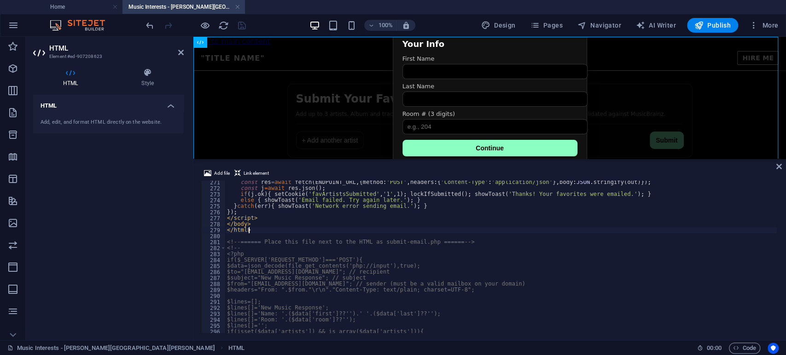
click at [353, 233] on div "const res = await fetch ( ENDPOINT_URL , { method : 'POST' , headers : { 'Conte…" at bounding box center [599, 261] width 748 height 163
type textarea "-->"
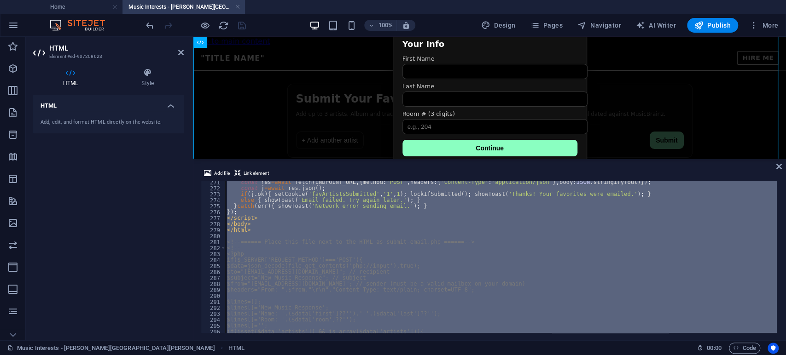
scroll to position [1370, 0]
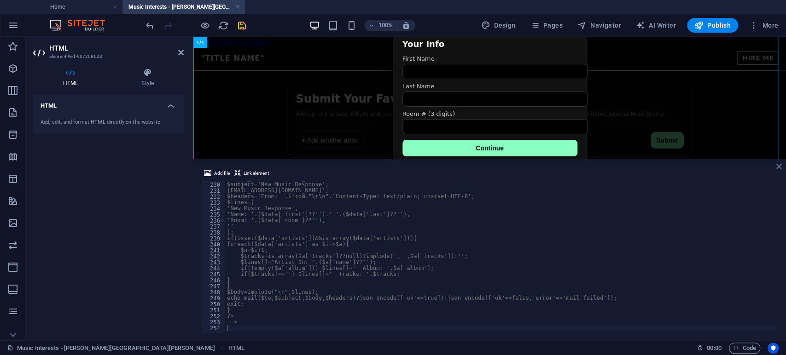
click at [777, 167] on icon at bounding box center [779, 166] width 6 height 7
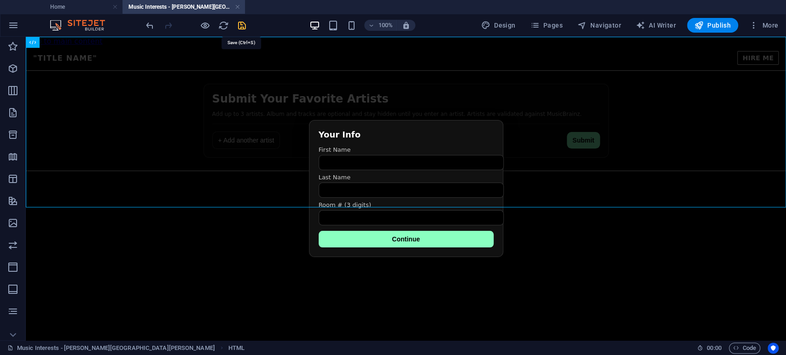
click at [239, 28] on icon "save" at bounding box center [242, 25] width 11 height 11
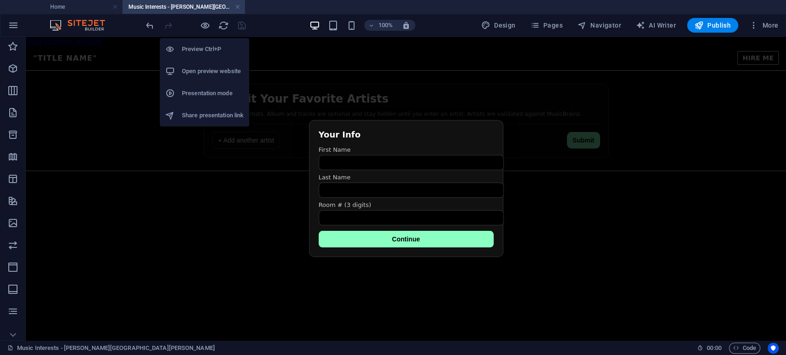
click at [204, 70] on h6 "Open preview website" at bounding box center [213, 71] width 62 height 11
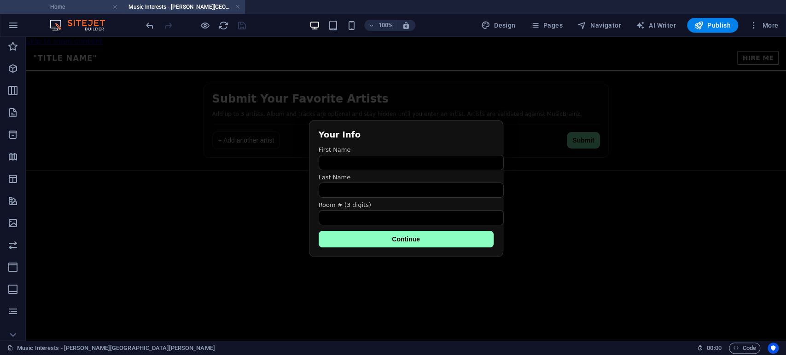
click at [71, 8] on h4 "Home" at bounding box center [61, 7] width 122 height 10
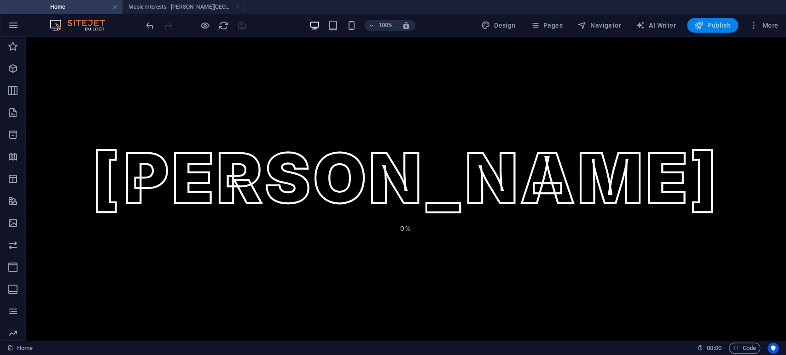
click at [711, 23] on span "Publish" at bounding box center [712, 25] width 36 height 9
